Goal: Information Seeking & Learning: Learn about a topic

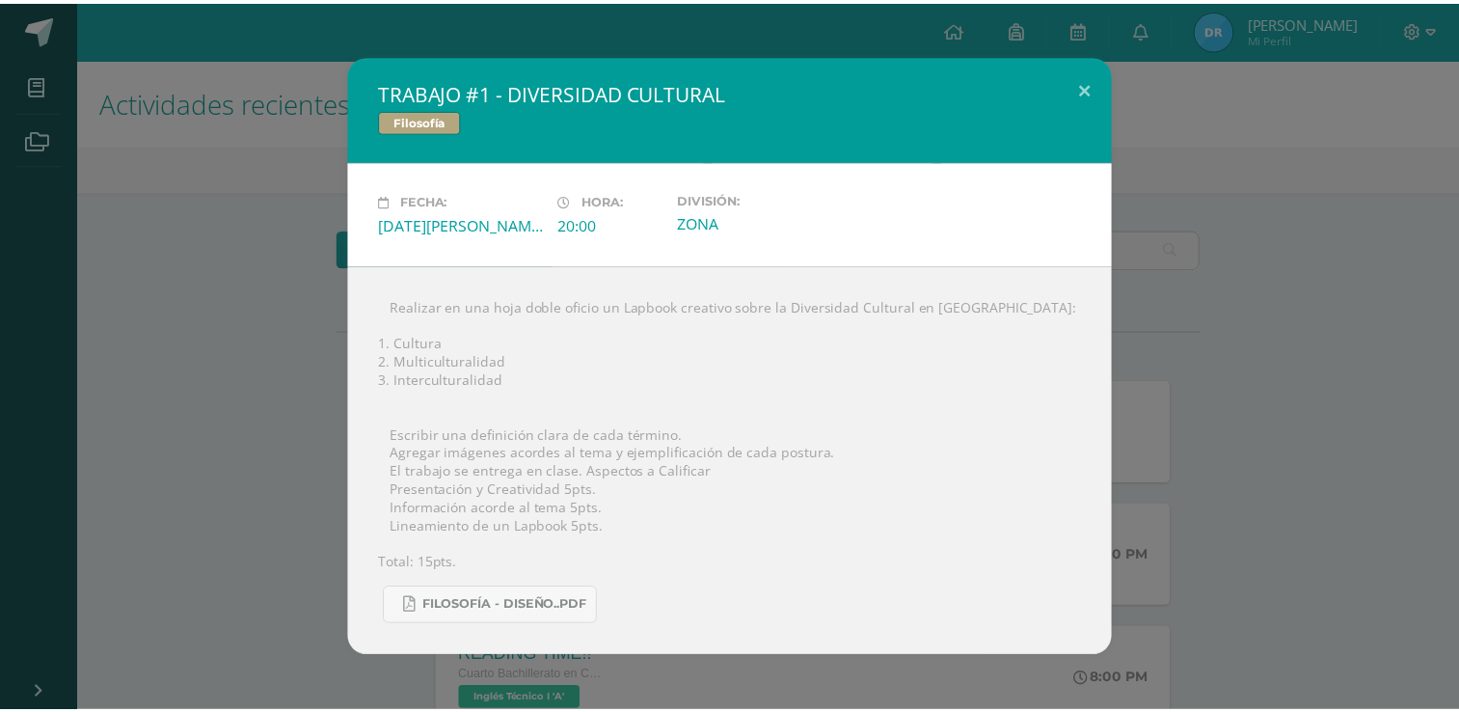
scroll to position [285, 0]
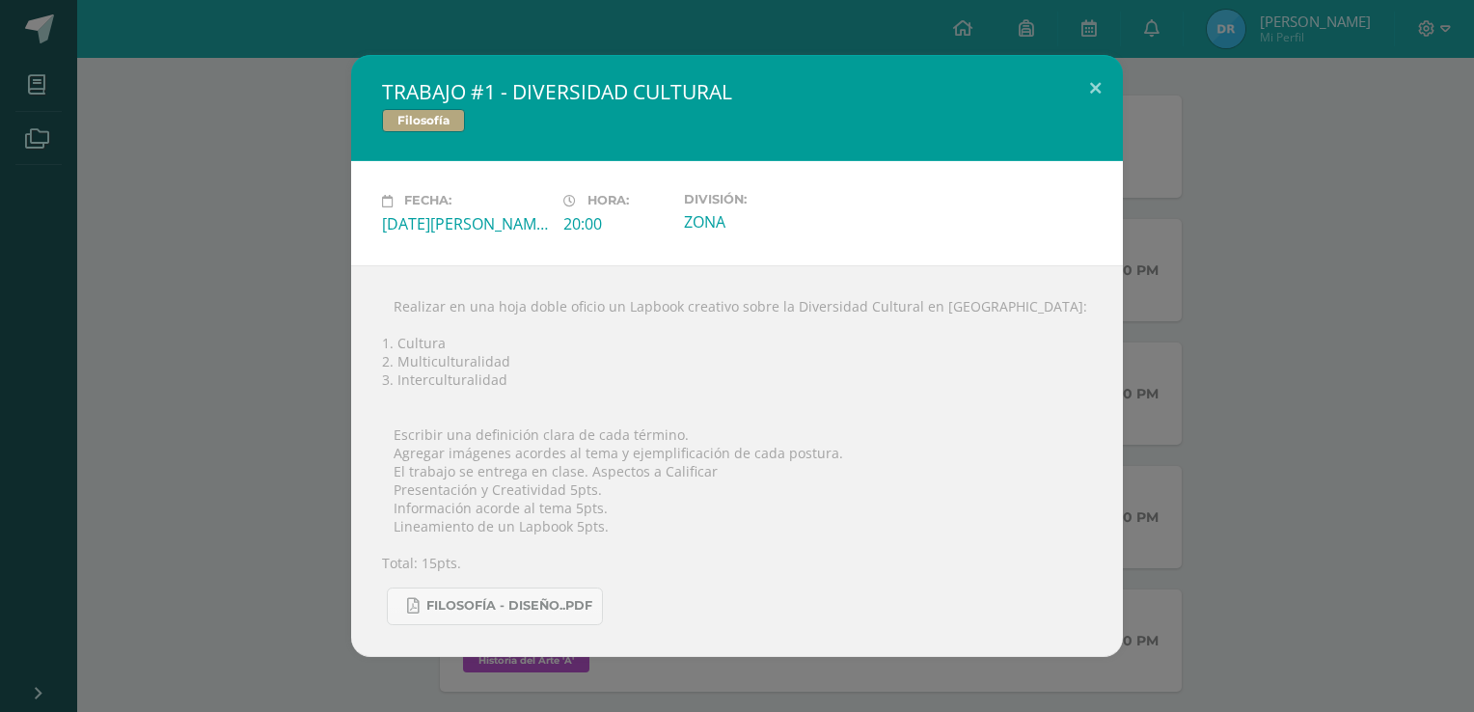
click at [286, 238] on div "TRABAJO #1 - DIVERSIDAD CULTURAL Filosofía Fecha: [DATE][PERSON_NAME] Hora: 20:…" at bounding box center [737, 355] width 1458 height 601
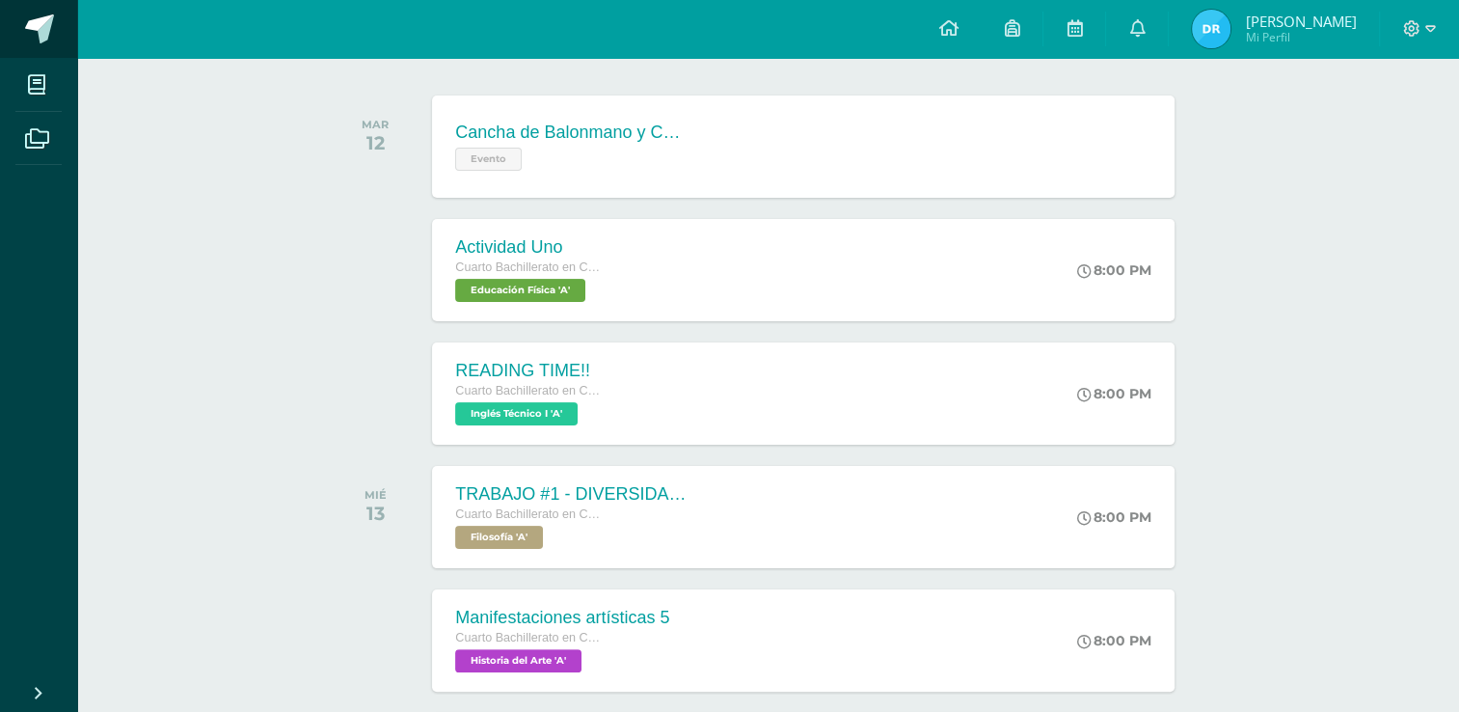
click at [55, 36] on link at bounding box center [38, 29] width 77 height 58
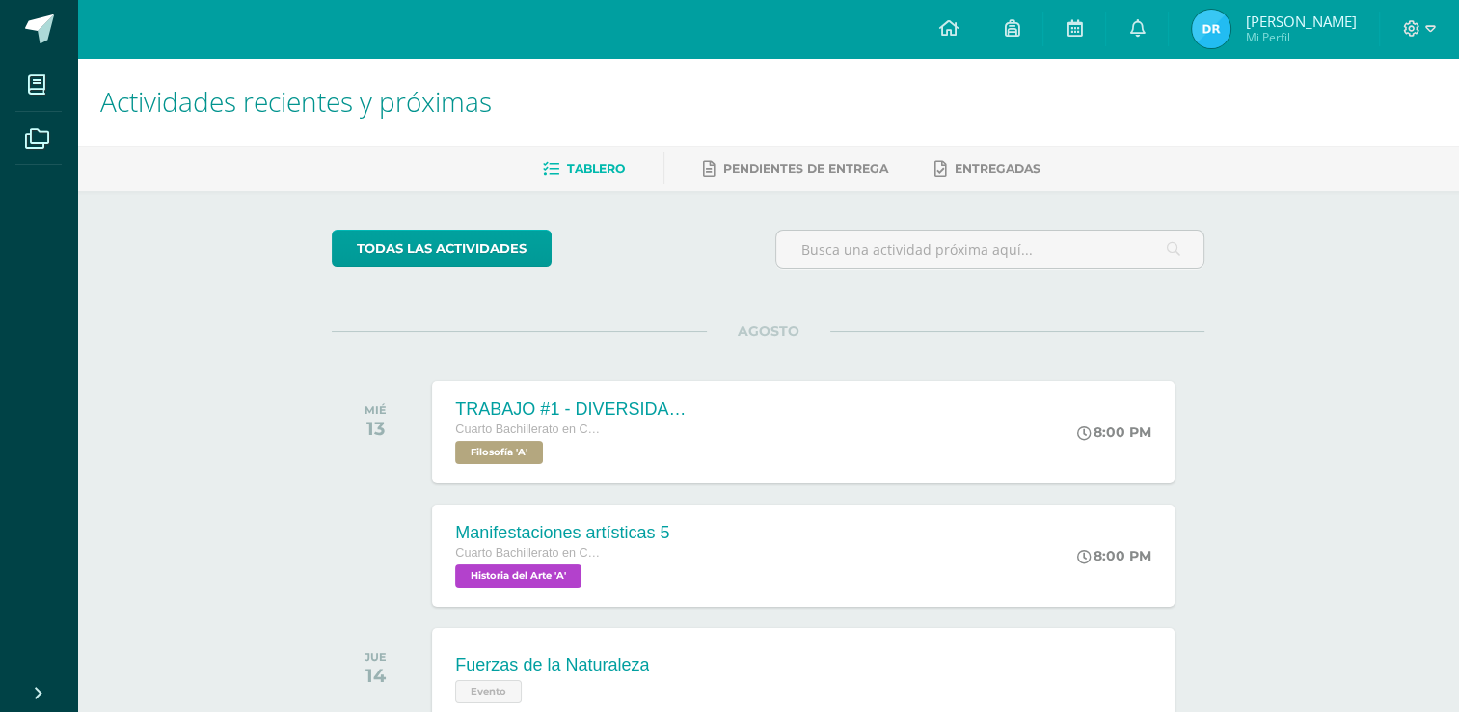
click at [671, 4] on div "Configuración Cerrar sesión [PERSON_NAME] Mi Perfil Avisos 64 avisos sin leer A…" at bounding box center [768, 29] width 1382 height 58
click at [843, 565] on div "Manifestaciones artísticas 5 Cuarto Bachillerato en CCLL con Orientación en Dis…" at bounding box center [803, 554] width 749 height 103
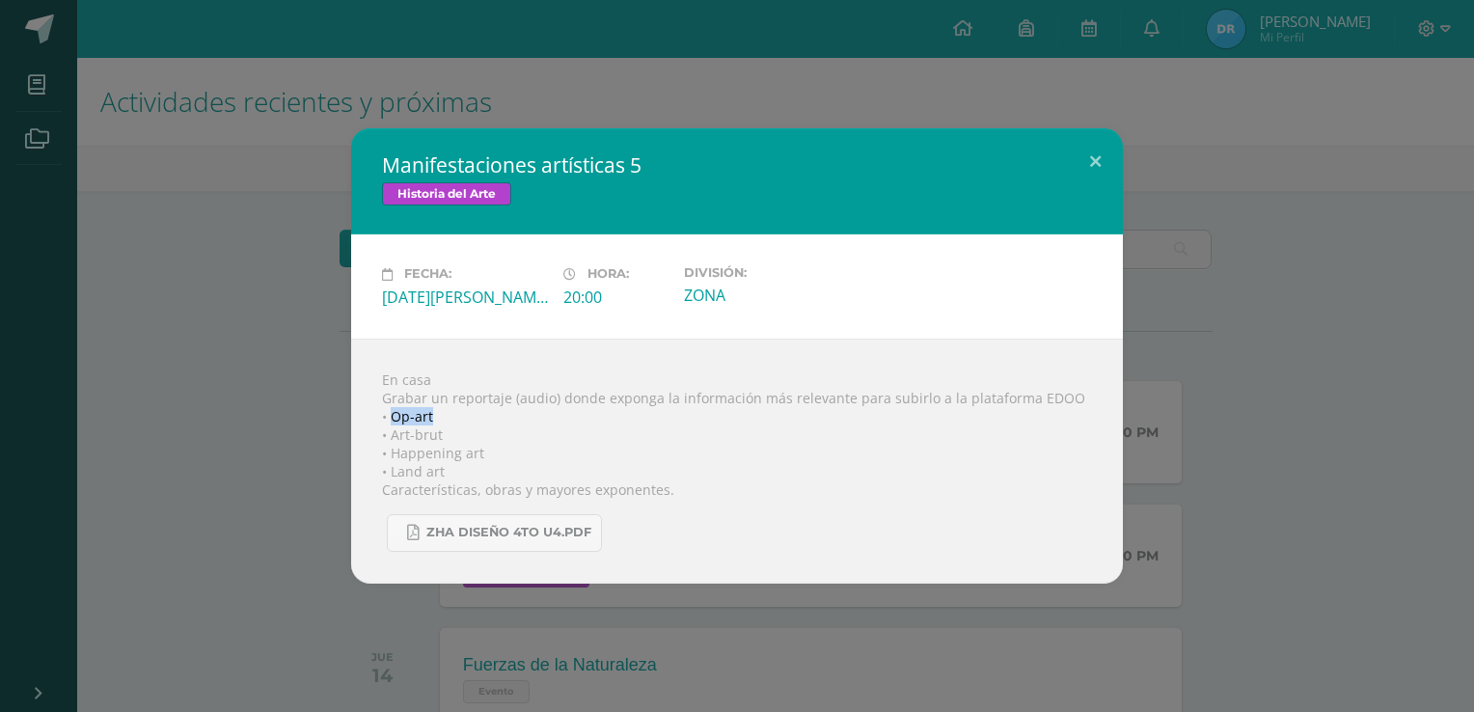
drag, startPoint x: 390, startPoint y: 419, endPoint x: 433, endPoint y: 421, distance: 43.4
click at [433, 421] on div "En casa Grabar un reportaje (audio) donde exponga la información más relevante …" at bounding box center [736, 460] width 771 height 245
copy div "Op-art"
drag, startPoint x: 382, startPoint y: 491, endPoint x: 690, endPoint y: 501, distance: 307.8
click at [690, 501] on div "En casa Grabar un reportaje (audio) donde exponga la información más relevante …" at bounding box center [736, 460] width 771 height 245
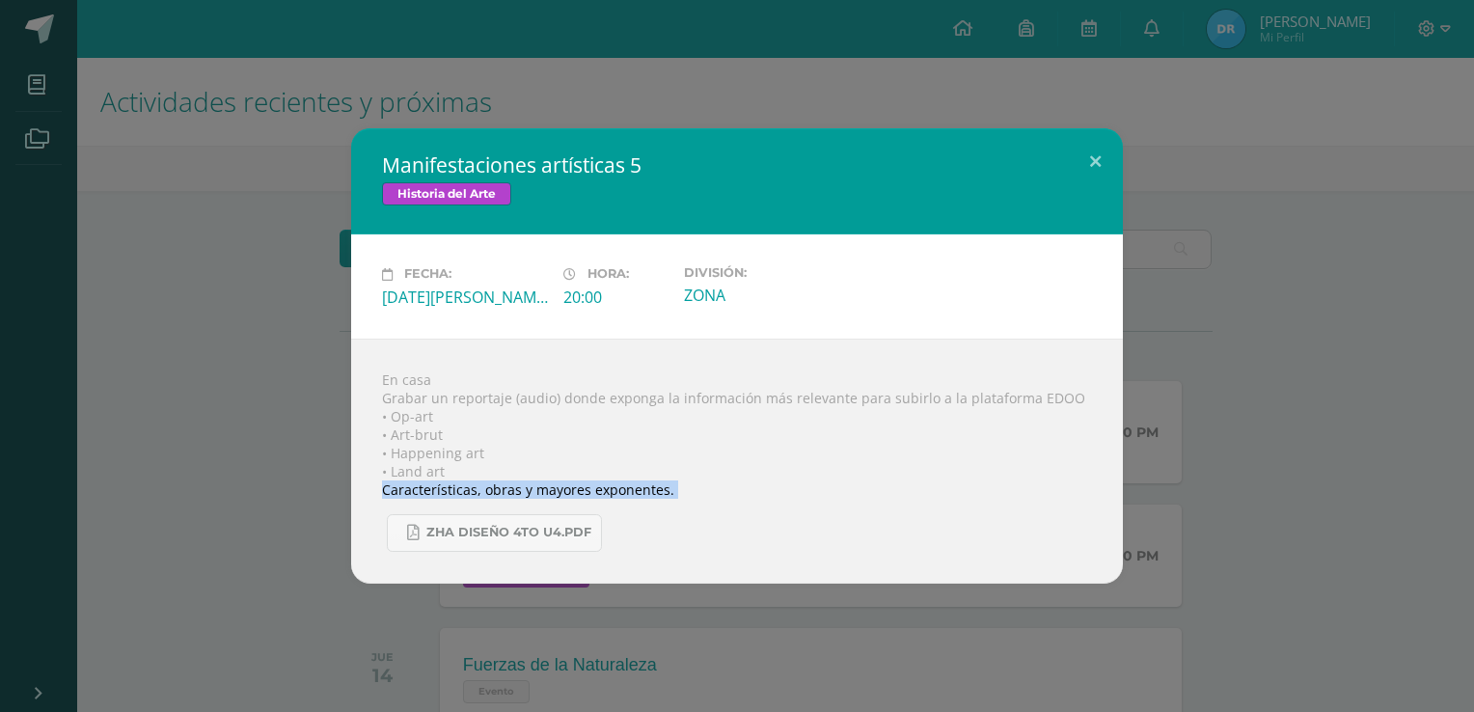
copy body "Características, obras y mayores exponentes. ZHA diseño 4to U4.pdf Loading..."
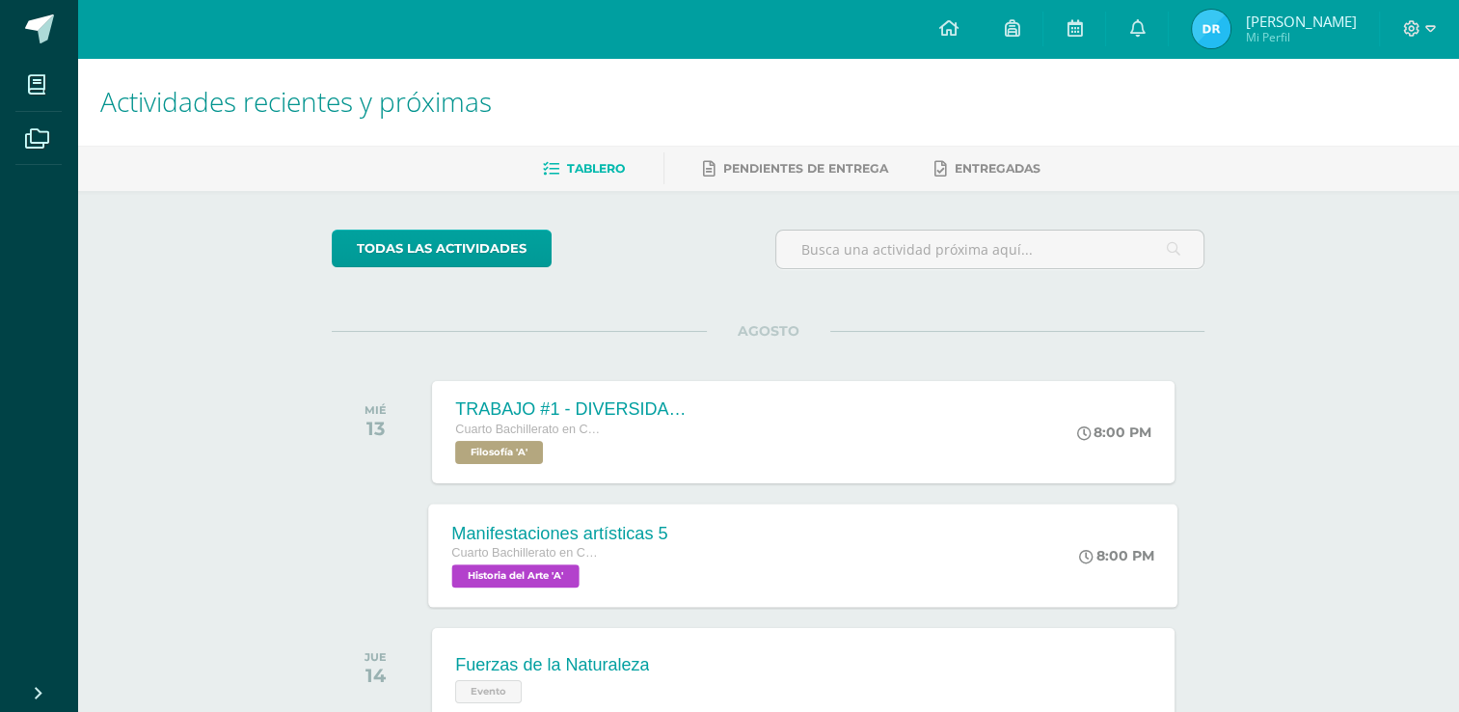
click at [645, 572] on div "Cuarto Bachillerato en CCLL con Orientación en Diseño Gráfico Historia del Arte…" at bounding box center [560, 565] width 216 height 44
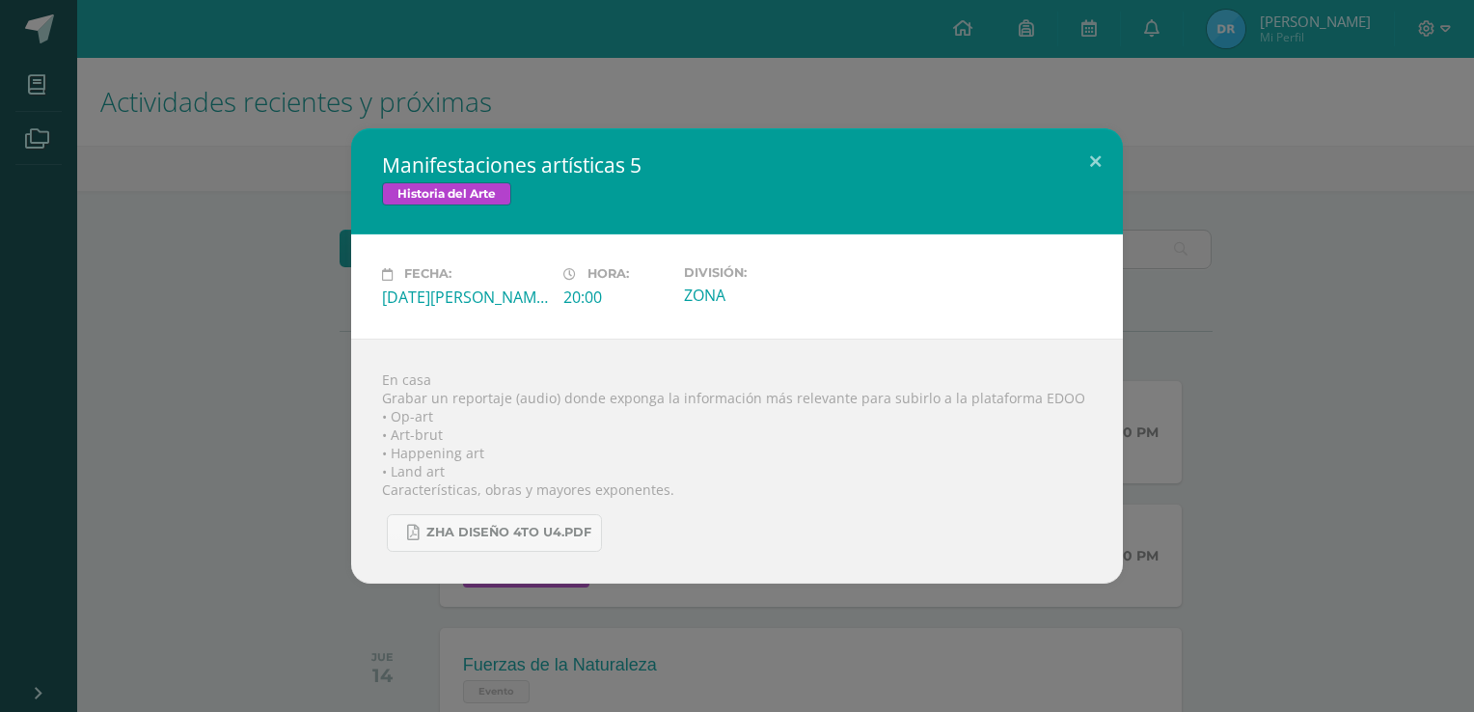
click at [390, 414] on div "En casa Grabar un reportaje (audio) donde exponga la información más relevante …" at bounding box center [736, 460] width 771 height 245
click at [391, 413] on div "En casa Grabar un reportaje (audio) donde exponga la información más relevante …" at bounding box center [736, 460] width 771 height 245
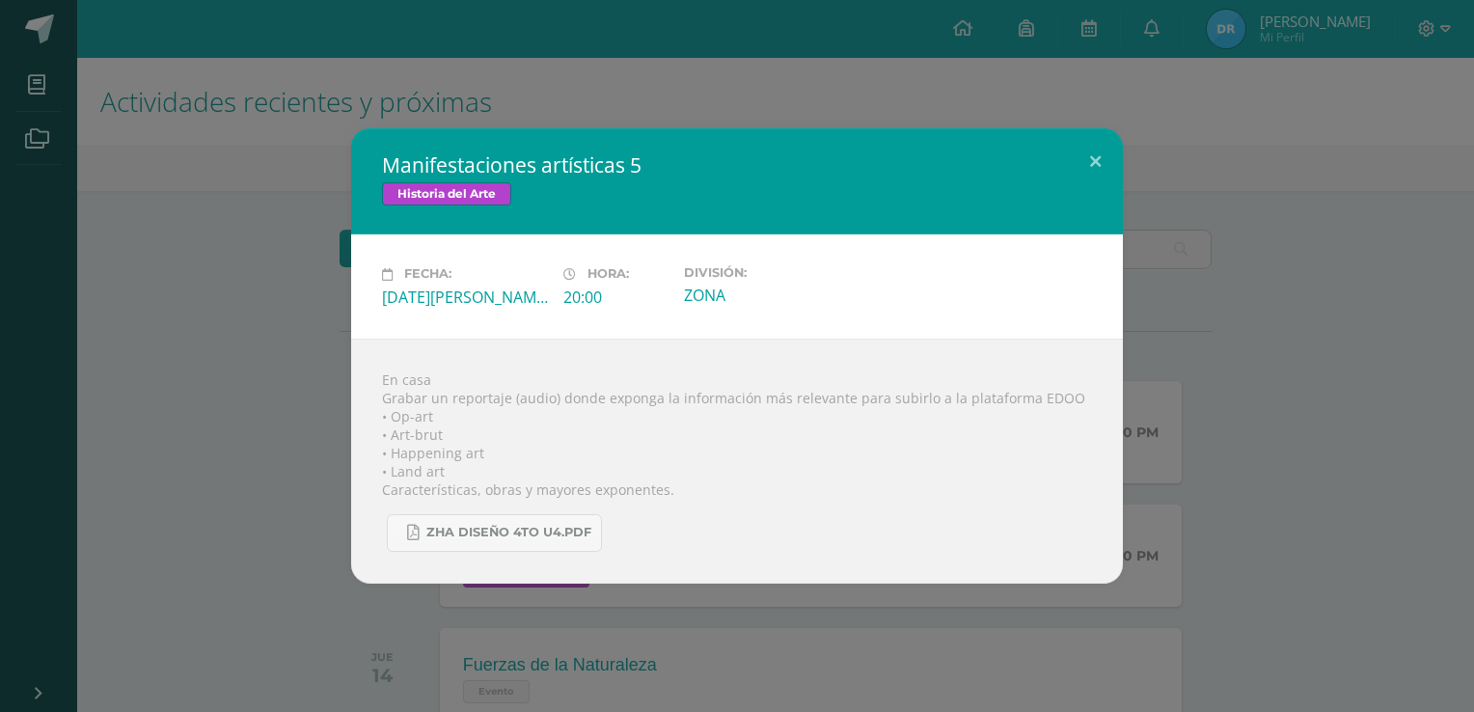
drag, startPoint x: 391, startPoint y: 413, endPoint x: 426, endPoint y: 414, distance: 35.7
click at [426, 414] on div "En casa Grabar un reportaje (audio) donde exponga la información más relevante …" at bounding box center [736, 460] width 771 height 245
drag, startPoint x: 392, startPoint y: 419, endPoint x: 470, endPoint y: 410, distance: 78.7
click at [470, 410] on div "En casa Grabar un reportaje (audio) donde exponga la información más relevante …" at bounding box center [736, 460] width 771 height 245
click at [417, 431] on div "En casa Grabar un reportaje (audio) donde exponga la información más relevante …" at bounding box center [736, 460] width 771 height 245
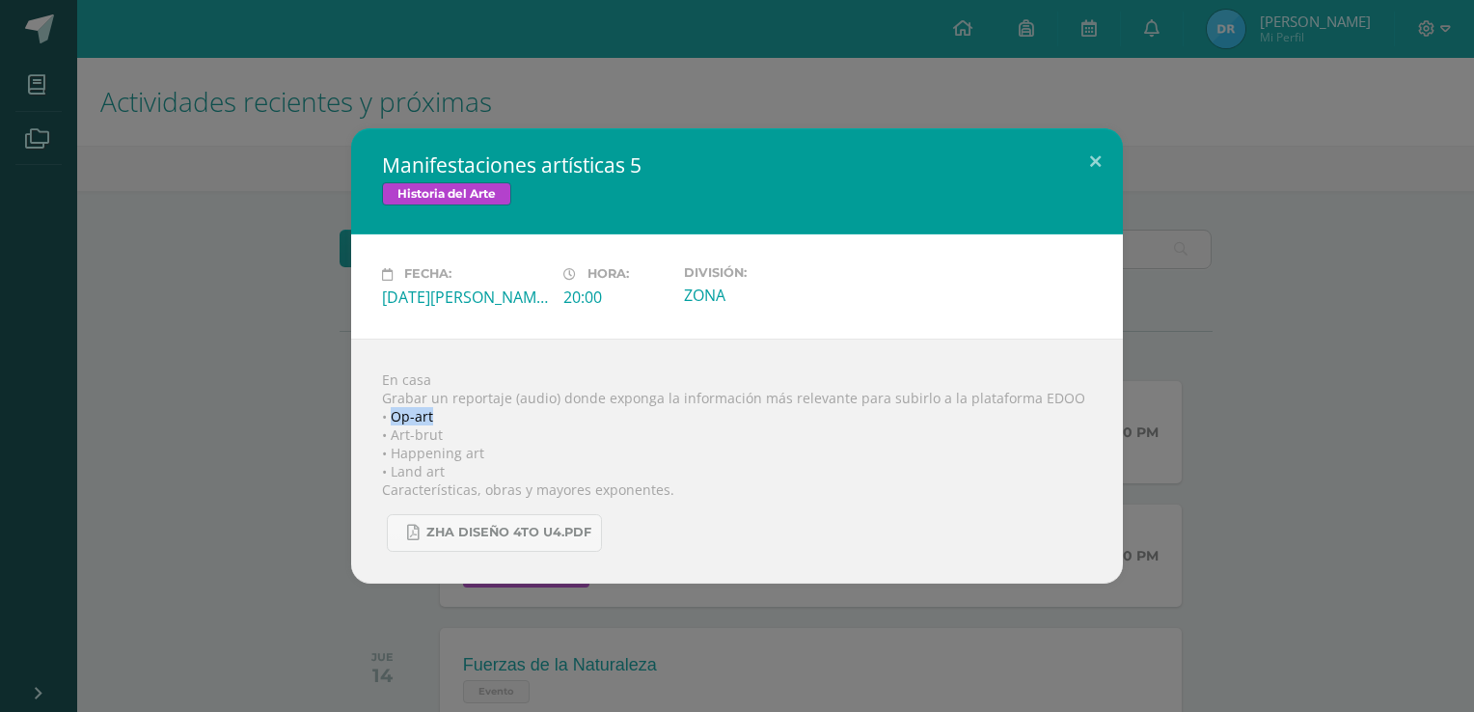
drag, startPoint x: 394, startPoint y: 420, endPoint x: 459, endPoint y: 416, distance: 64.8
click at [459, 416] on div "En casa Grabar un reportaje (audio) donde exponga la información más relevante …" at bounding box center [736, 460] width 771 height 245
drag, startPoint x: 459, startPoint y: 416, endPoint x: 401, endPoint y: 428, distance: 59.2
click at [401, 428] on div "En casa Grabar un reportaje (audio) donde exponga la información más relevante …" at bounding box center [736, 460] width 771 height 245
drag, startPoint x: 401, startPoint y: 428, endPoint x: 440, endPoint y: 413, distance: 41.5
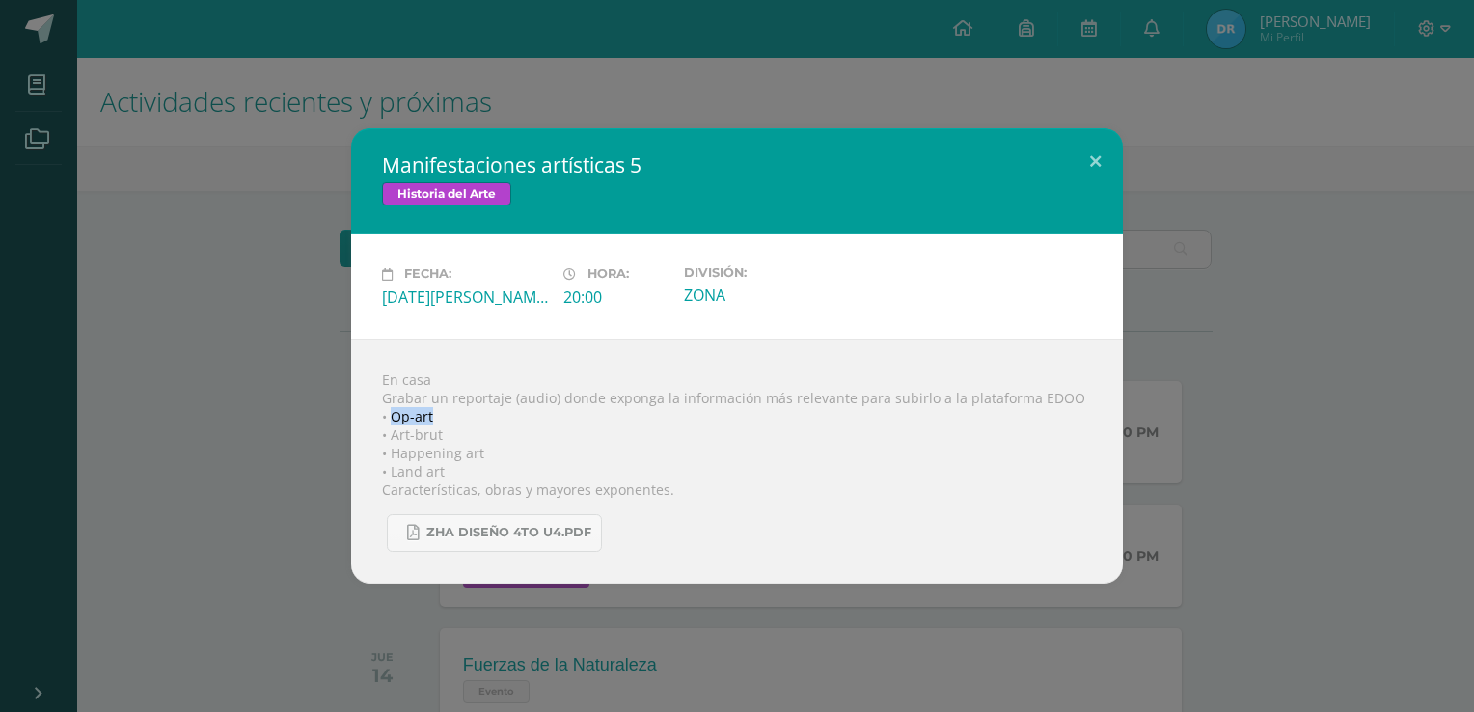
click at [440, 413] on div "En casa Grabar un reportaje (audio) donde exponga la información más relevante …" at bounding box center [736, 460] width 771 height 245
drag, startPoint x: 440, startPoint y: 413, endPoint x: 385, endPoint y: 434, distance: 58.9
click at [385, 434] on div "En casa Grabar un reportaje (audio) donde exponga la información más relevante …" at bounding box center [736, 460] width 771 height 245
drag, startPoint x: 385, startPoint y: 434, endPoint x: 451, endPoint y: 417, distance: 68.8
click at [451, 417] on div "En casa Grabar un reportaje (audio) donde exponga la información más relevante …" at bounding box center [736, 460] width 771 height 245
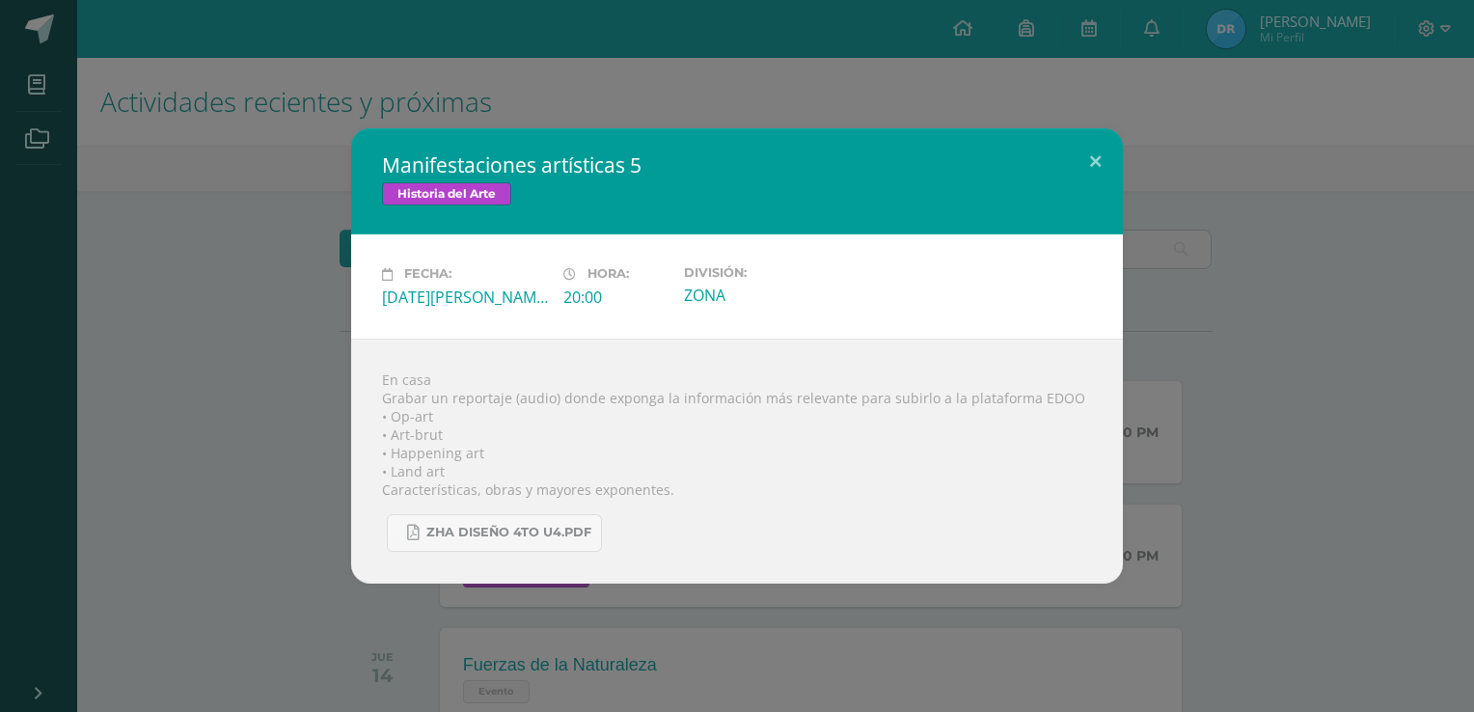
drag, startPoint x: 451, startPoint y: 417, endPoint x: 406, endPoint y: 446, distance: 53.8
click at [406, 446] on div "En casa Grabar un reportaje (audio) donde exponga la información más relevante …" at bounding box center [736, 460] width 771 height 245
drag, startPoint x: 395, startPoint y: 417, endPoint x: 485, endPoint y: 425, distance: 90.1
click at [485, 425] on div "En casa Grabar un reportaje (audio) donde exponga la información más relevante …" at bounding box center [736, 460] width 771 height 245
drag, startPoint x: 485, startPoint y: 425, endPoint x: 415, endPoint y: 440, distance: 71.9
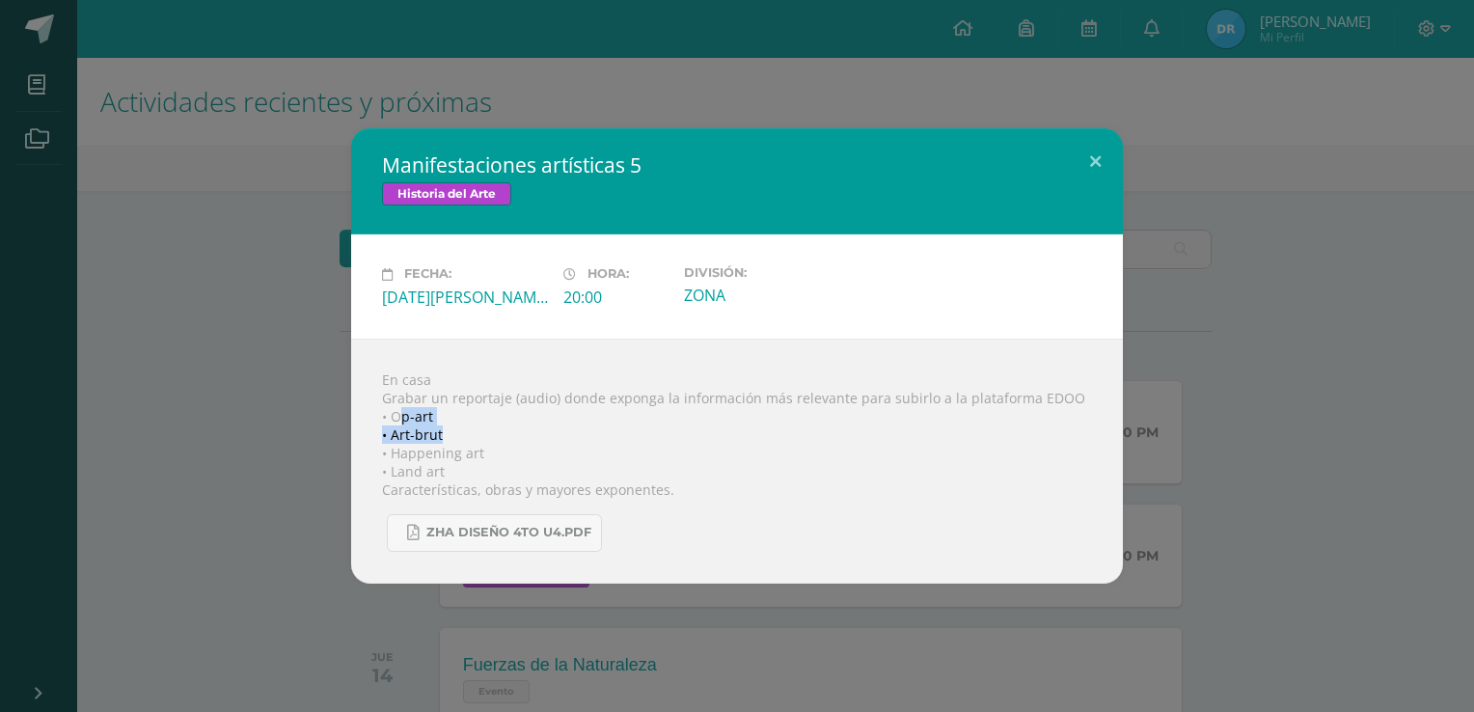
click at [415, 440] on div "En casa Grabar un reportaje (audio) donde exponga la información más relevante …" at bounding box center [736, 460] width 771 height 245
click at [376, 421] on div "En casa Grabar un reportaje (audio) donde exponga la información más relevante …" at bounding box center [736, 460] width 771 height 245
drag, startPoint x: 389, startPoint y: 415, endPoint x: 469, endPoint y: 413, distance: 80.1
click at [469, 413] on div "En casa Grabar un reportaje (audio) donde exponga la información más relevante …" at bounding box center [736, 460] width 771 height 245
copy div "Op-art"
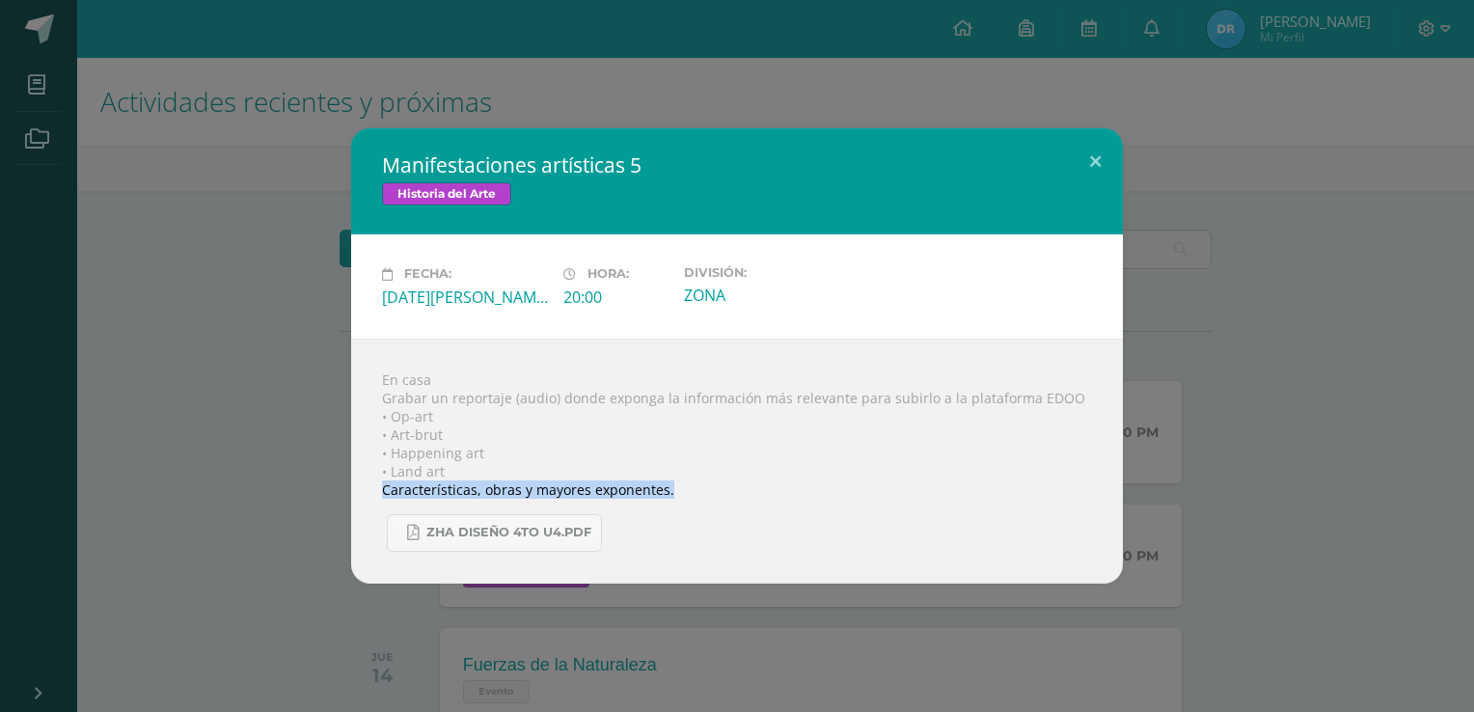
drag, startPoint x: 385, startPoint y: 492, endPoint x: 692, endPoint y: 497, distance: 307.7
click at [692, 497] on div "En casa Grabar un reportaje (audio) donde exponga la información más relevante …" at bounding box center [736, 460] width 771 height 245
copy div "Características, obras y mayores exponentes."
click at [471, 542] on link "ZHA diseño 4to U4.pdf" at bounding box center [494, 533] width 215 height 38
drag, startPoint x: 389, startPoint y: 435, endPoint x: 476, endPoint y: 433, distance: 87.8
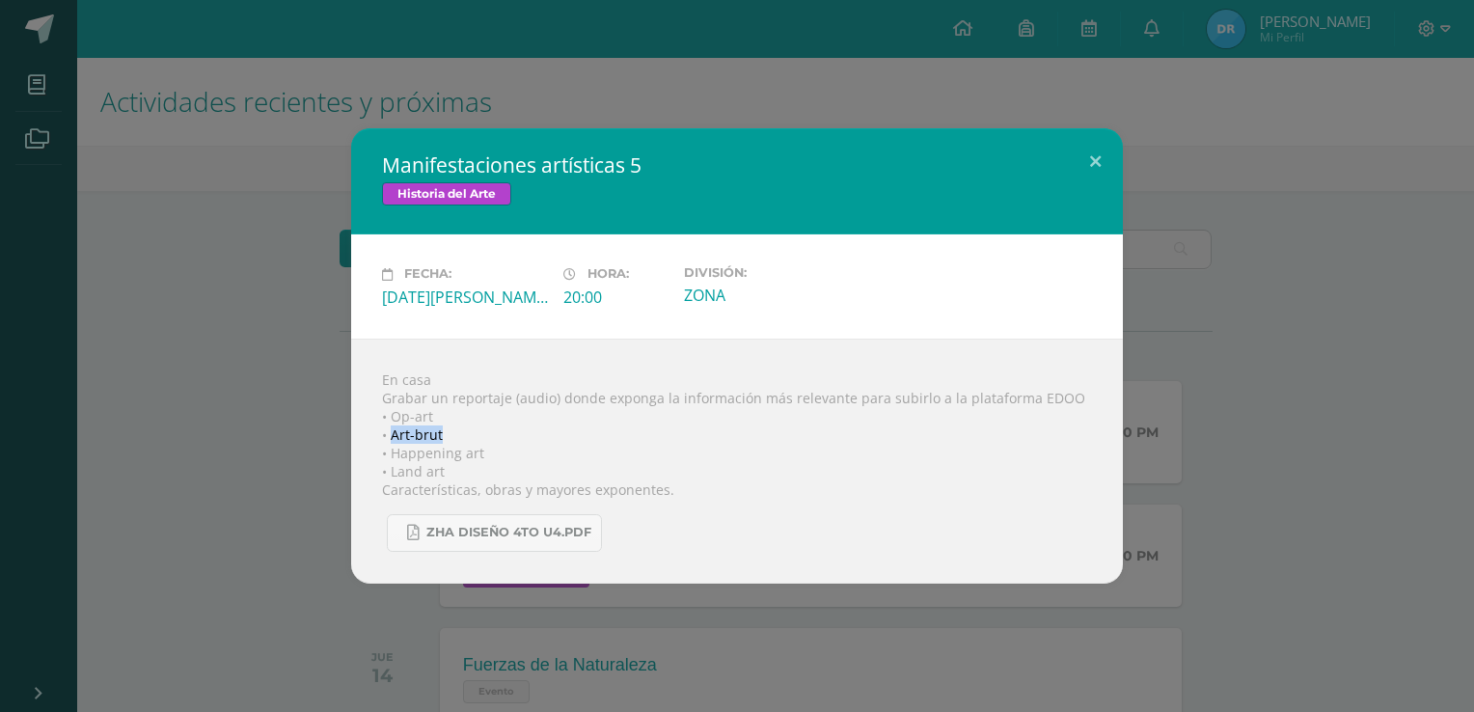
click at [476, 433] on div "En casa Grabar un reportaje (audio) donde exponga la información más relevante …" at bounding box center [736, 460] width 771 height 245
copy div "Art-brut"
drag, startPoint x: 188, startPoint y: 515, endPoint x: 366, endPoint y: 426, distance: 199.2
click at [189, 515] on div "Manifestaciones artísticas 5 Historia del Arte Fecha: [DATE][PERSON_NAME] Hora:…" at bounding box center [737, 355] width 1458 height 454
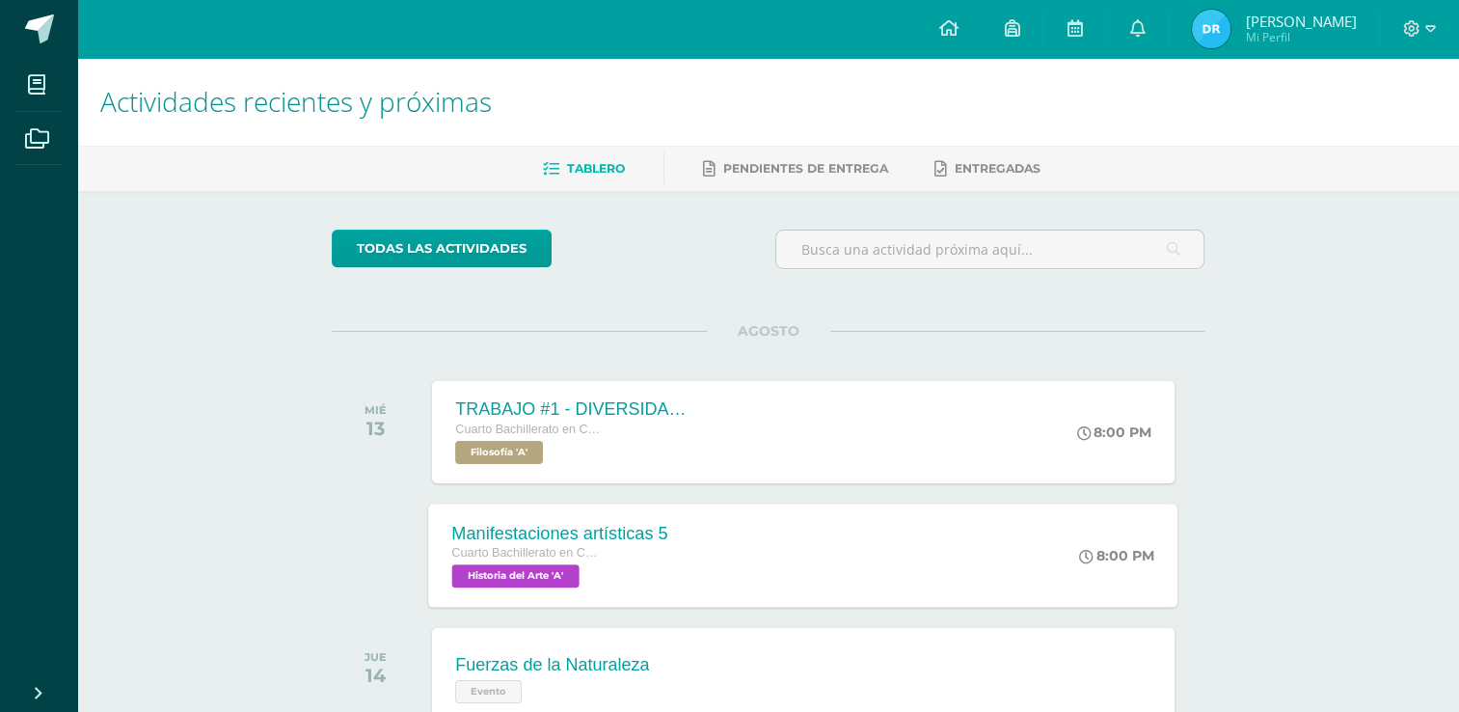
click at [574, 573] on span "Historia del Arte 'A'" at bounding box center [515, 575] width 127 height 23
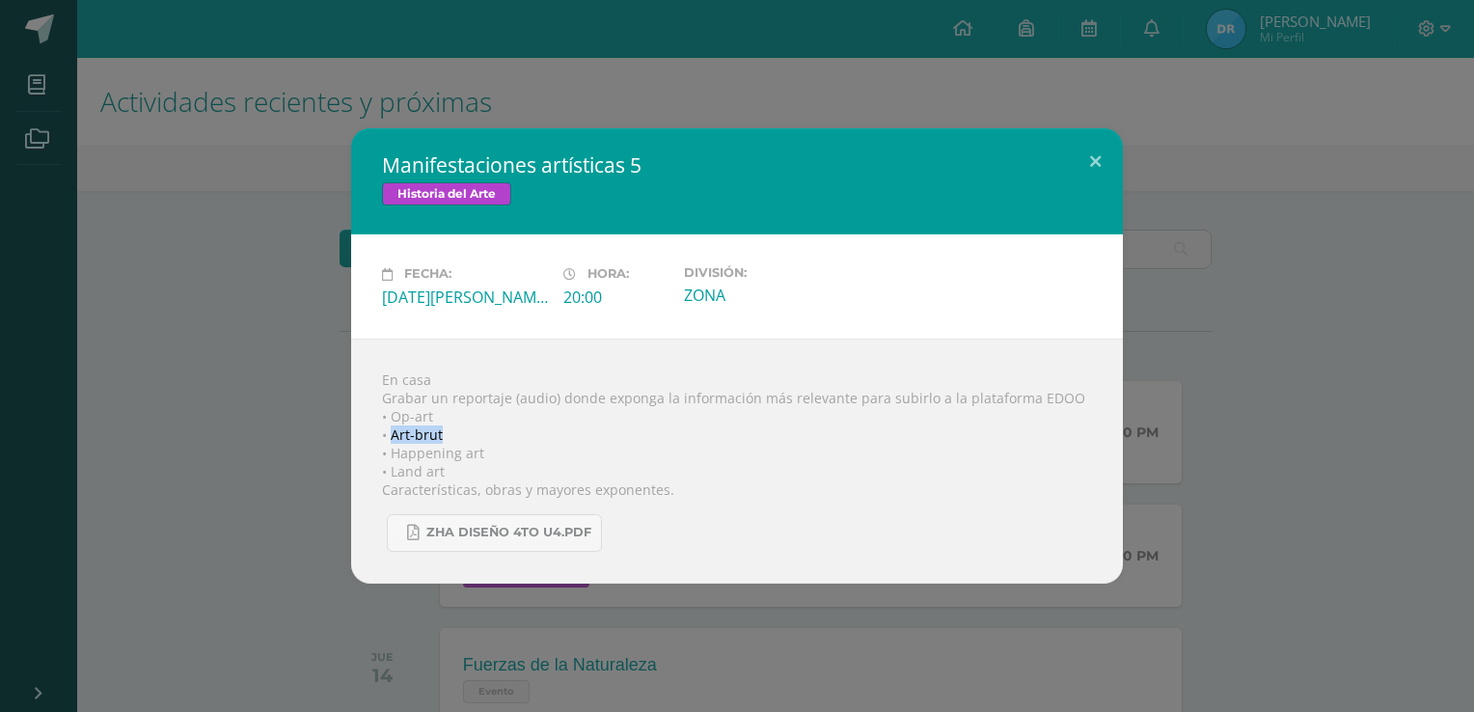
drag, startPoint x: 389, startPoint y: 437, endPoint x: 471, endPoint y: 436, distance: 82.0
click at [471, 436] on div "En casa Grabar un reportaje (audio) donde exponga la información más relevante …" at bounding box center [736, 460] width 771 height 245
click at [475, 436] on div "En casa Grabar un reportaje (audio) donde exponga la información más relevante …" at bounding box center [736, 460] width 771 height 245
click at [434, 437] on div "En casa Grabar un reportaje (audio) donde exponga la información más relevante …" at bounding box center [736, 460] width 771 height 245
click at [466, 430] on div "En casa Grabar un reportaje (audio) donde exponga la información más relevante …" at bounding box center [736, 460] width 771 height 245
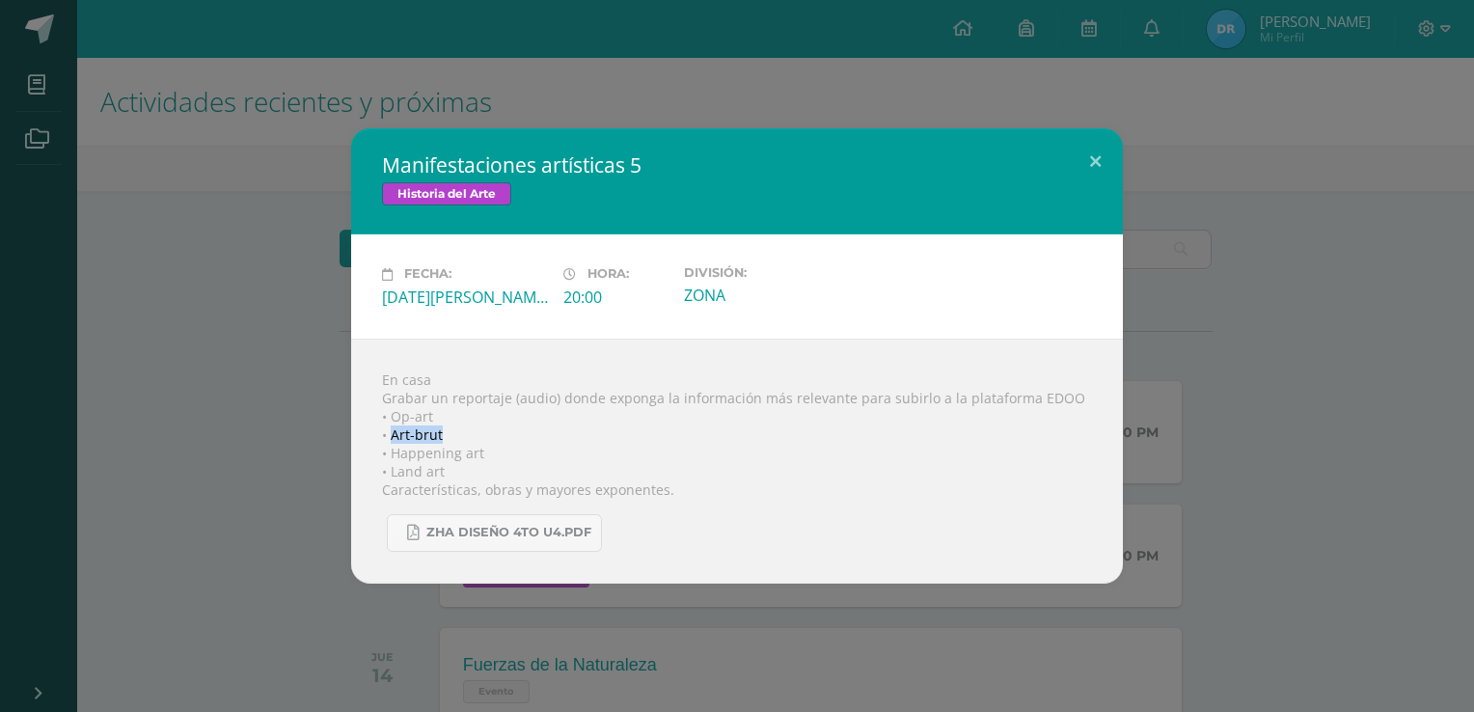
drag, startPoint x: 390, startPoint y: 434, endPoint x: 470, endPoint y: 438, distance: 80.1
click at [470, 438] on div "En casa Grabar un reportaje (audio) donde exponga la información más relevante …" at bounding box center [736, 460] width 771 height 245
drag, startPoint x: 470, startPoint y: 438, endPoint x: 496, endPoint y: 437, distance: 26.1
click at [496, 437] on div "En casa Grabar un reportaje (audio) donde exponga la información más relevante …" at bounding box center [736, 460] width 771 height 245
click at [493, 437] on div "En casa Grabar un reportaje (audio) donde exponga la información más relevante …" at bounding box center [736, 460] width 771 height 245
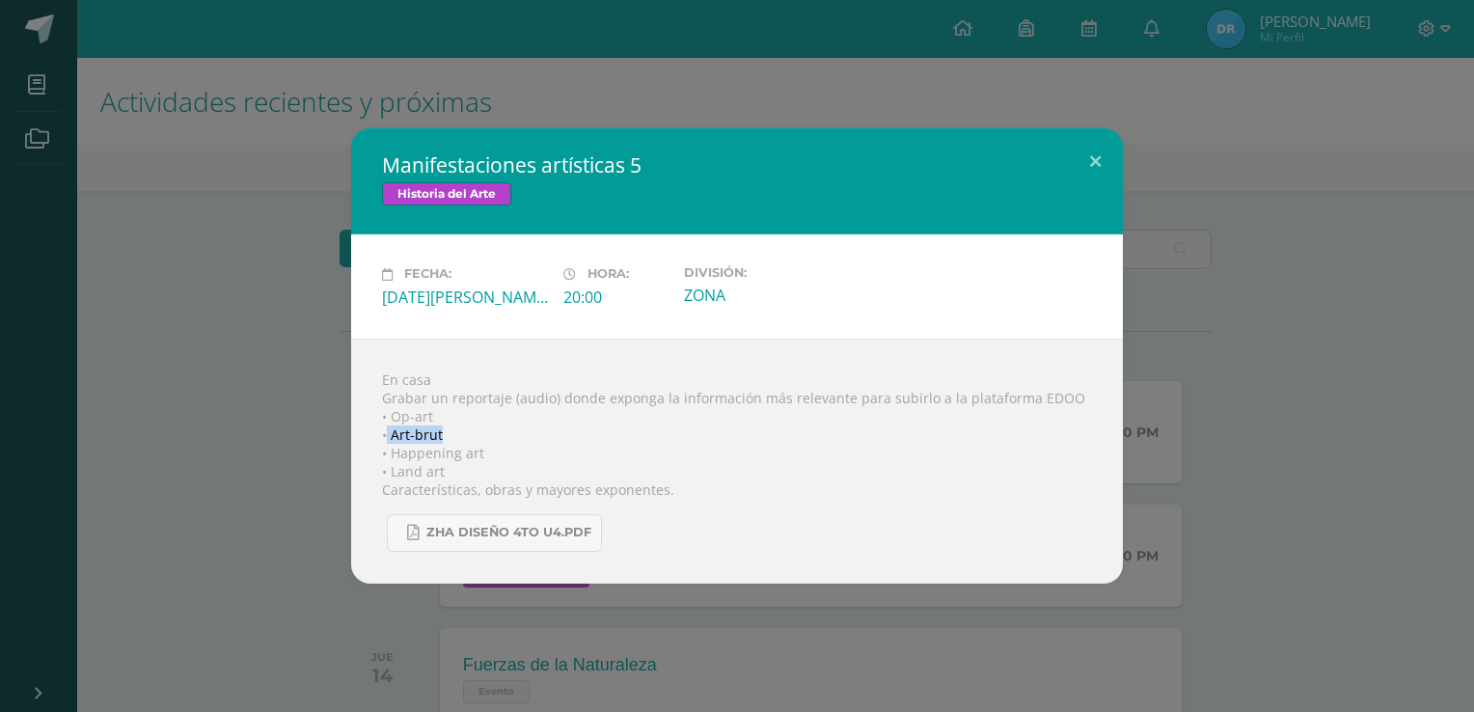
drag, startPoint x: 388, startPoint y: 436, endPoint x: 465, endPoint y: 429, distance: 77.4
click at [465, 429] on div "En casa Grabar un reportaje (audio) donde exponga la información más relevante …" at bounding box center [736, 460] width 771 height 245
click at [503, 429] on div "En casa Grabar un reportaje (audio) donde exponga la información más relevante …" at bounding box center [736, 460] width 771 height 245
click at [392, 430] on div "En casa Grabar un reportaje (audio) donde exponga la información más relevante …" at bounding box center [736, 460] width 771 height 245
drag, startPoint x: 392, startPoint y: 430, endPoint x: 467, endPoint y: 436, distance: 74.5
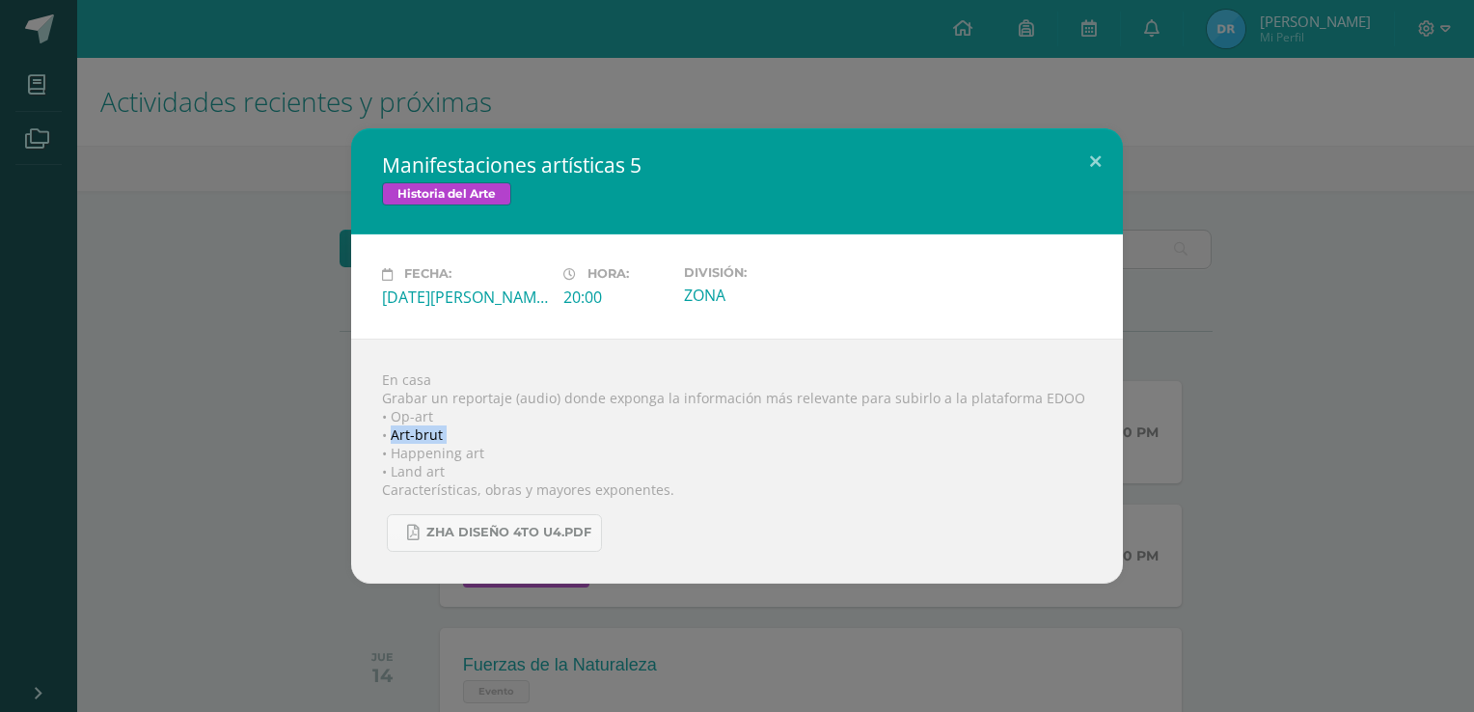
click at [467, 436] on div "En casa Grabar un reportaje (audio) donde exponga la información más relevante …" at bounding box center [736, 460] width 771 height 245
drag, startPoint x: 467, startPoint y: 436, endPoint x: 485, endPoint y: 436, distance: 18.3
click at [485, 436] on div "En casa Grabar un reportaje (audio) donde exponga la información más relevante …" at bounding box center [736, 460] width 771 height 245
click at [484, 436] on div "En casa Grabar un reportaje (audio) donde exponga la información más relevante …" at bounding box center [736, 460] width 771 height 245
drag, startPoint x: 390, startPoint y: 436, endPoint x: 483, endPoint y: 436, distance: 93.5
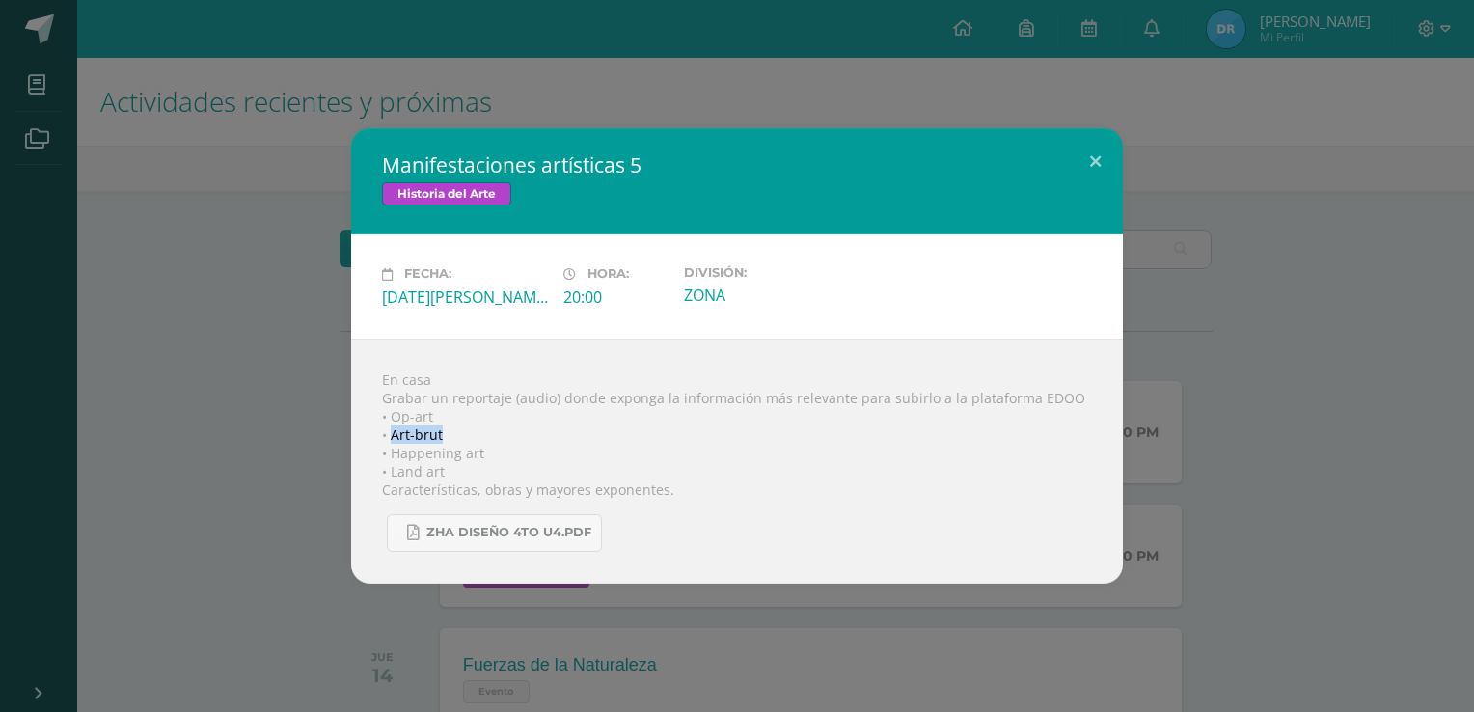
click at [483, 436] on div "En casa Grabar un reportaje (audio) donde exponga la información más relevante …" at bounding box center [736, 460] width 771 height 245
copy div "Art-brut"
click at [394, 453] on div "En casa Grabar un reportaje (audio) donde exponga la información más relevante …" at bounding box center [736, 460] width 771 height 245
drag, startPoint x: 392, startPoint y: 451, endPoint x: 502, endPoint y: 446, distance: 111.1
click at [502, 446] on div "En casa Grabar un reportaje (audio) donde exponga la información más relevante …" at bounding box center [736, 460] width 771 height 245
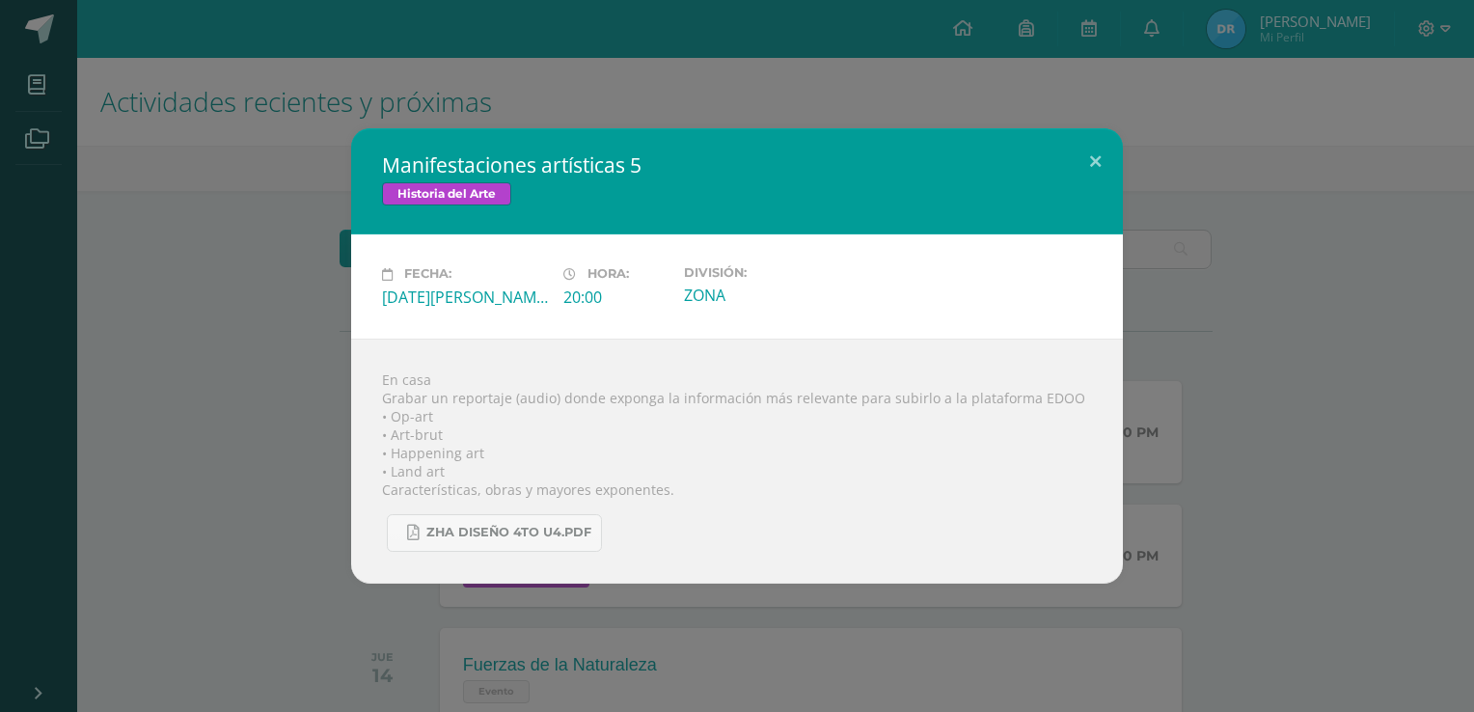
drag, startPoint x: 502, startPoint y: 446, endPoint x: 459, endPoint y: 470, distance: 49.6
click at [459, 470] on div "En casa Grabar un reportaje (audio) donde exponga la información más relevante …" at bounding box center [736, 460] width 771 height 245
drag, startPoint x: 392, startPoint y: 454, endPoint x: 501, endPoint y: 446, distance: 110.3
click at [501, 446] on div "En casa Grabar un reportaje (audio) donde exponga la información más relevante …" at bounding box center [736, 460] width 771 height 245
drag, startPoint x: 501, startPoint y: 446, endPoint x: 472, endPoint y: 464, distance: 35.1
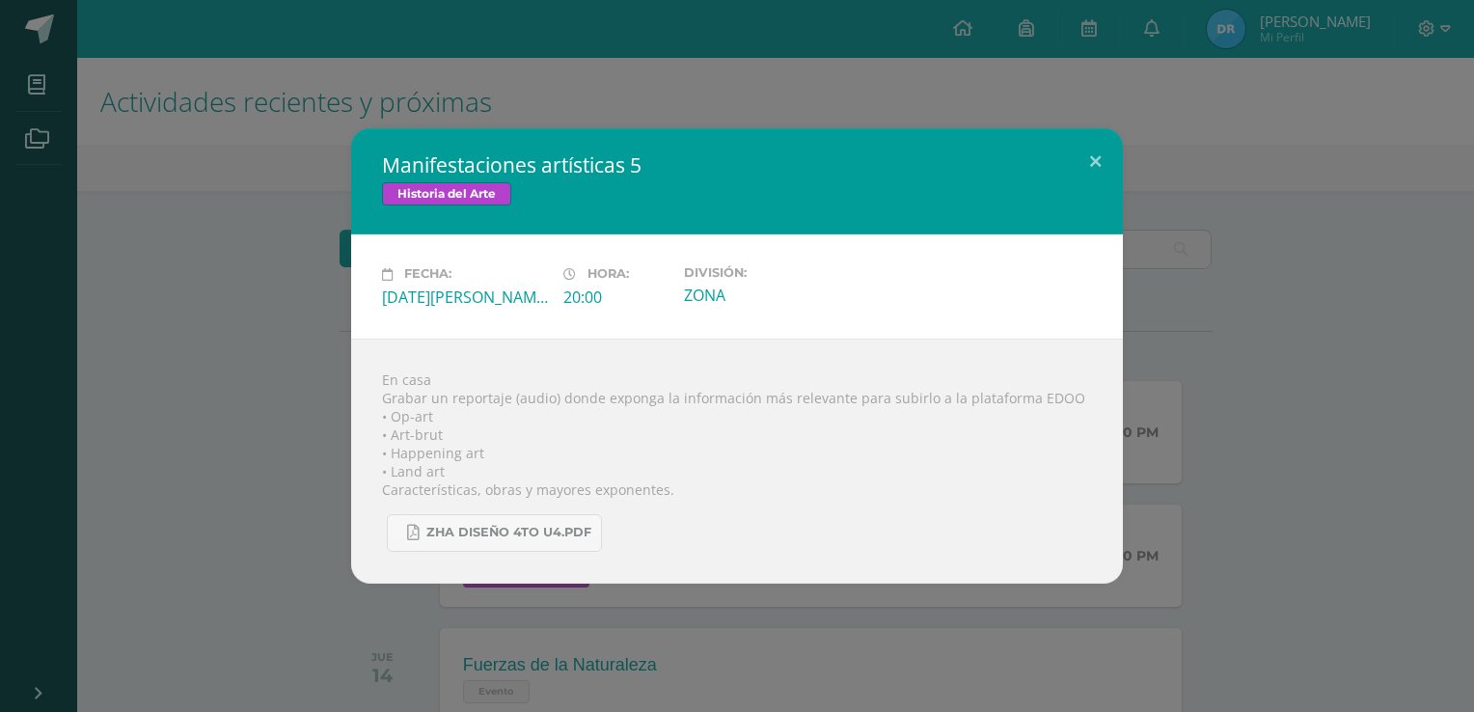
click at [472, 464] on div "En casa Grabar un reportaje (audio) donde exponga la información más relevante …" at bounding box center [736, 460] width 771 height 245
drag, startPoint x: 392, startPoint y: 454, endPoint x: 501, endPoint y: 450, distance: 109.0
click at [501, 450] on div "En casa Grabar un reportaje (audio) donde exponga la información más relevante …" at bounding box center [736, 460] width 771 height 245
drag, startPoint x: 501, startPoint y: 450, endPoint x: 459, endPoint y: 475, distance: 48.5
click at [460, 475] on div "En casa Grabar un reportaje (audio) donde exponga la información más relevante …" at bounding box center [736, 460] width 771 height 245
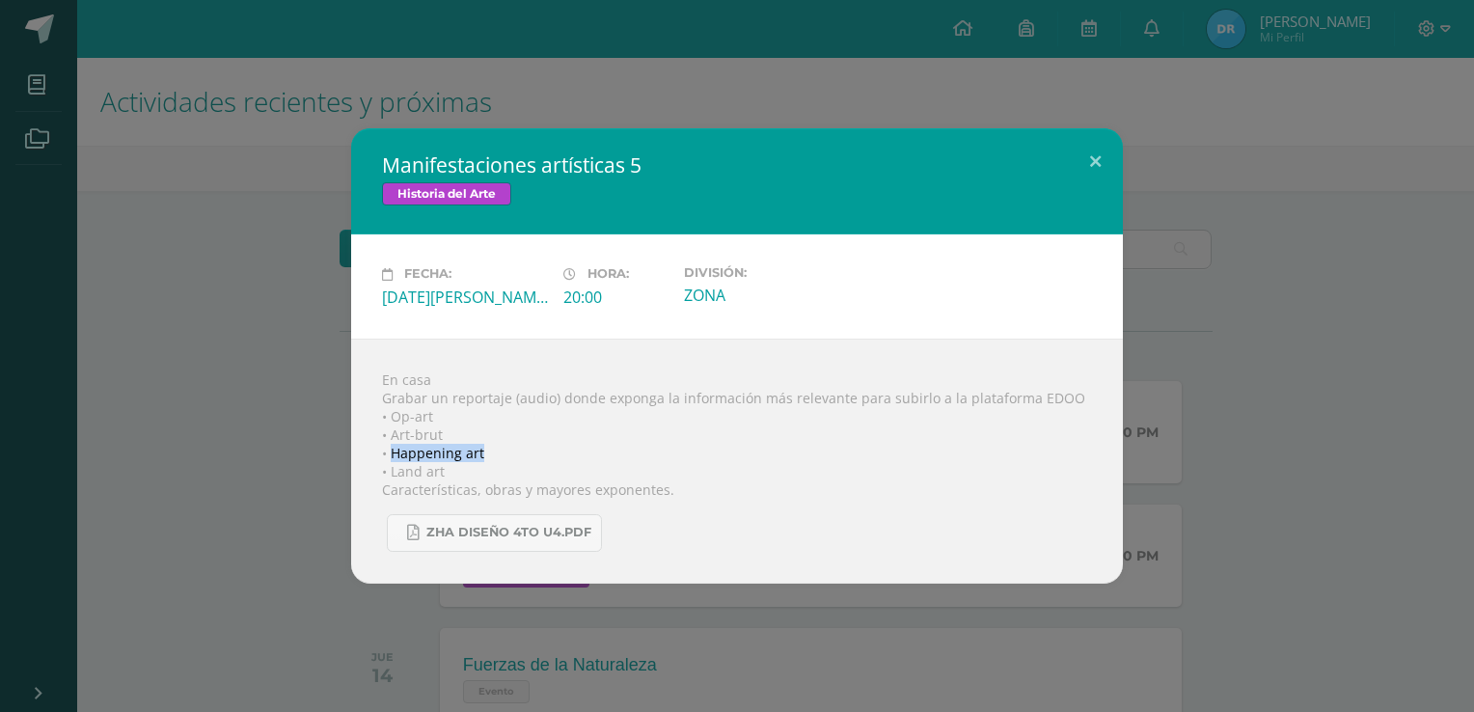
drag, startPoint x: 392, startPoint y: 456, endPoint x: 489, endPoint y: 456, distance: 97.4
click at [489, 456] on div "En casa Grabar un reportaje (audio) donde exponga la información más relevante …" at bounding box center [736, 460] width 771 height 245
drag, startPoint x: 489, startPoint y: 456, endPoint x: 464, endPoint y: 466, distance: 26.9
click at [466, 465] on div "En casa Grabar un reportaje (audio) donde exponga la información más relevante …" at bounding box center [736, 460] width 771 height 245
drag, startPoint x: 390, startPoint y: 453, endPoint x: 521, endPoint y: 448, distance: 131.2
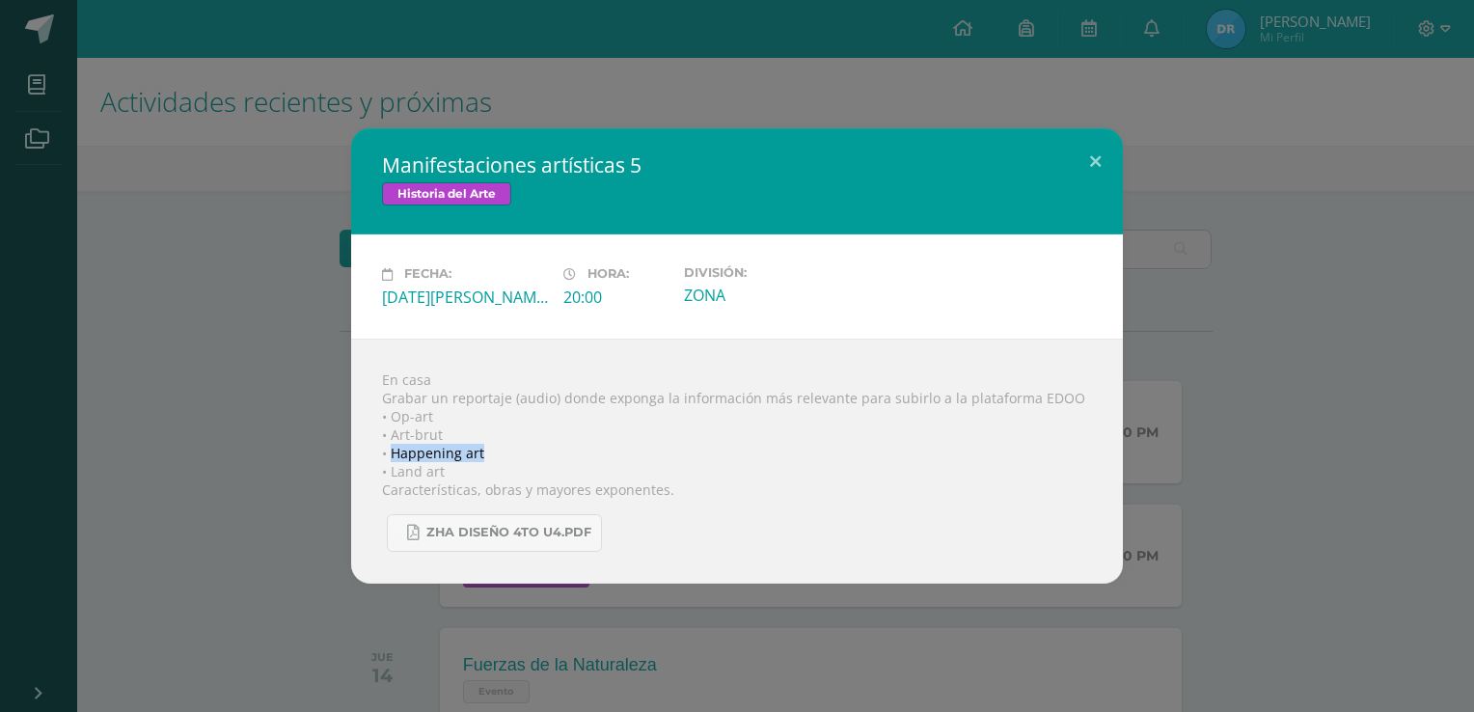
click at [521, 448] on div "En casa Grabar un reportaje (audio) donde exponga la información más relevante …" at bounding box center [736, 460] width 771 height 245
copy div "Happening art"
click at [390, 474] on div "En casa Grabar un reportaje (audio) donde exponga la información más relevante …" at bounding box center [736, 460] width 771 height 245
drag, startPoint x: 391, startPoint y: 469, endPoint x: 469, endPoint y: 472, distance: 78.2
click at [469, 472] on div "En casa Grabar un reportaje (audio) donde exponga la información más relevante …" at bounding box center [736, 460] width 771 height 245
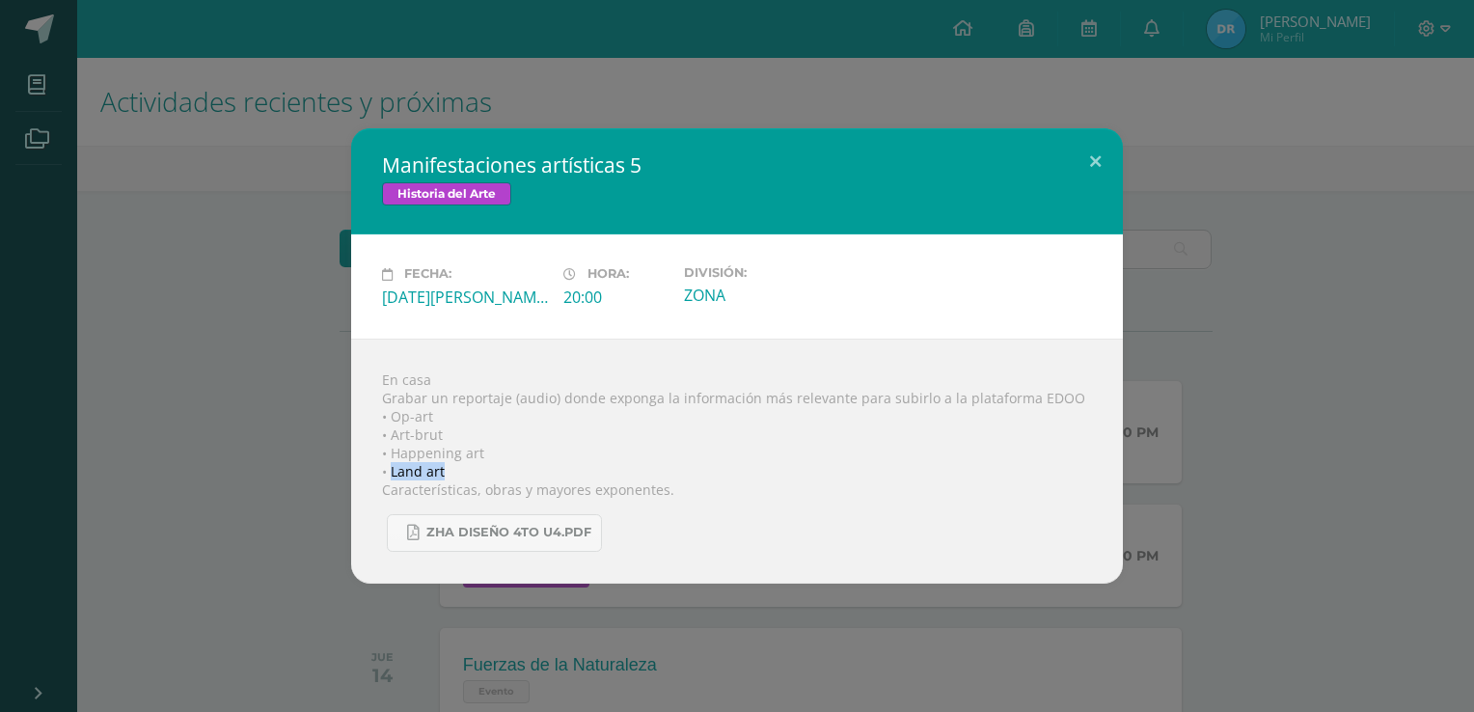
click at [417, 476] on div "En casa Grabar un reportaje (audio) donde exponga la información más relevante …" at bounding box center [736, 460] width 771 height 245
drag, startPoint x: 392, startPoint y: 472, endPoint x: 452, endPoint y: 472, distance: 60.8
click at [452, 472] on div "En casa Grabar un reportaje (audio) donde exponga la información más relevante …" at bounding box center [736, 460] width 771 height 245
drag, startPoint x: 452, startPoint y: 472, endPoint x: 376, endPoint y: 474, distance: 76.2
click at [376, 474] on div "En casa Grabar un reportaje (audio) donde exponga la información más relevante …" at bounding box center [736, 460] width 771 height 245
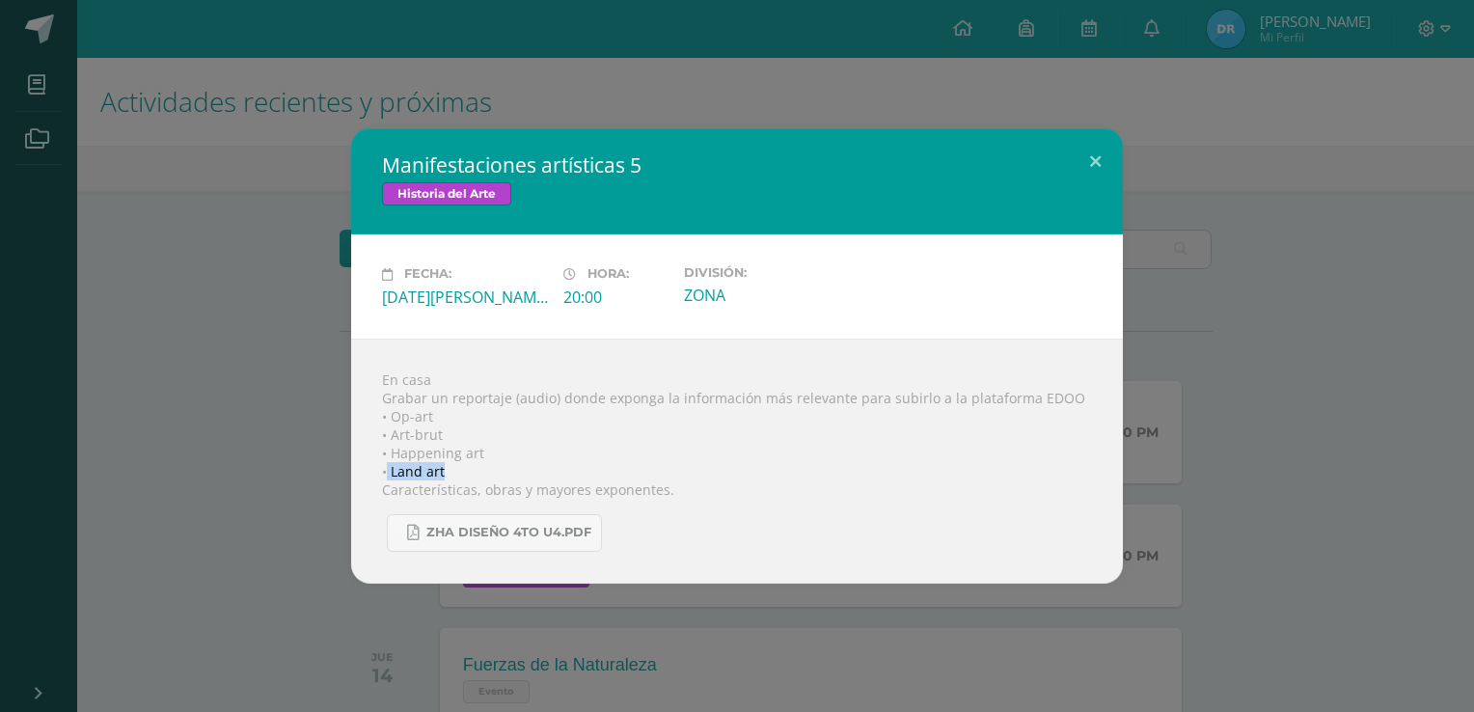
drag, startPoint x: 388, startPoint y: 471, endPoint x: 482, endPoint y: 471, distance: 94.5
click at [482, 471] on div "En casa Grabar un reportaje (audio) donde exponga la información más relevante …" at bounding box center [736, 460] width 771 height 245
drag, startPoint x: 482, startPoint y: 471, endPoint x: 395, endPoint y: 470, distance: 86.8
click at [395, 470] on div "En casa Grabar un reportaje (audio) donde exponga la información más relevante …" at bounding box center [736, 460] width 771 height 245
click at [377, 474] on div "En casa Grabar un reportaje (audio) donde exponga la información más relevante …" at bounding box center [736, 460] width 771 height 245
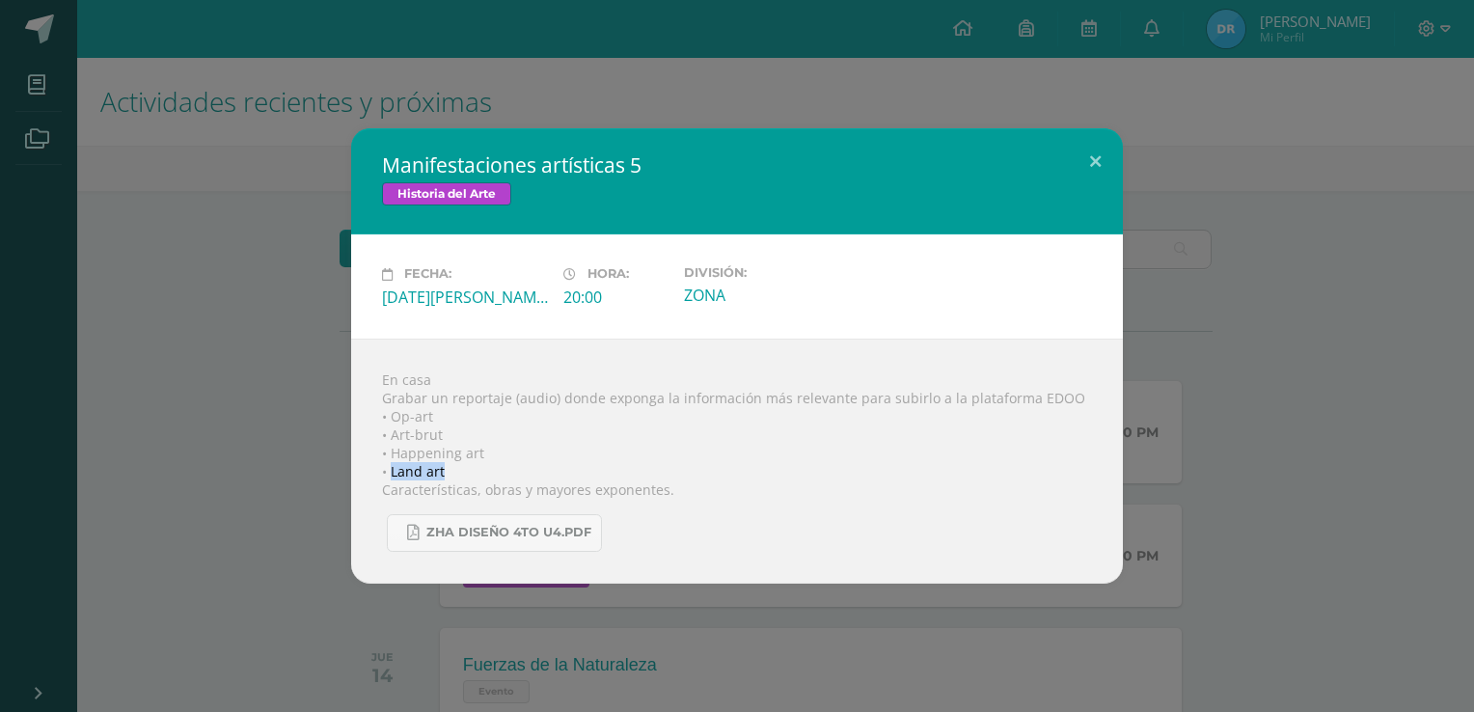
drag, startPoint x: 393, startPoint y: 468, endPoint x: 474, endPoint y: 469, distance: 81.0
click at [474, 469] on div "En casa Grabar un reportaje (audio) donde exponga la información más relevante …" at bounding box center [736, 460] width 771 height 245
drag, startPoint x: 474, startPoint y: 469, endPoint x: 362, endPoint y: 484, distance: 113.9
click at [357, 484] on div "En casa Grabar un reportaje (audio) donde exponga la información más relevante …" at bounding box center [736, 460] width 771 height 245
drag, startPoint x: 392, startPoint y: 471, endPoint x: 458, endPoint y: 468, distance: 66.6
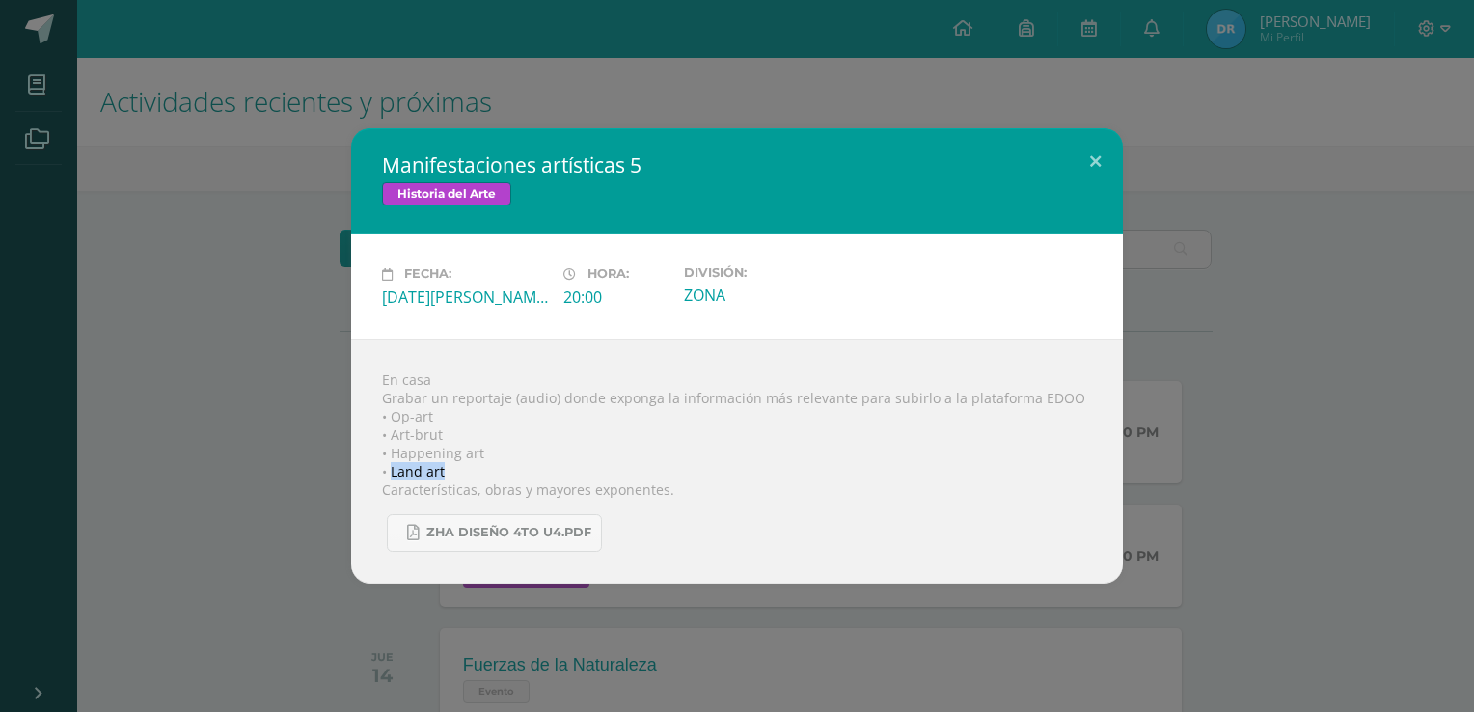
click at [458, 468] on div "En casa Grabar un reportaje (audio) donde exponga la información más relevante …" at bounding box center [736, 460] width 771 height 245
drag, startPoint x: 458, startPoint y: 468, endPoint x: 363, endPoint y: 478, distance: 96.1
click at [357, 480] on div "En casa Grabar un reportaje (audio) donde exponga la información más relevante …" at bounding box center [736, 460] width 771 height 245
drag, startPoint x: 390, startPoint y: 469, endPoint x: 472, endPoint y: 469, distance: 82.0
click at [472, 469] on div "En casa Grabar un reportaje (audio) donde exponga la información más relevante …" at bounding box center [736, 460] width 771 height 245
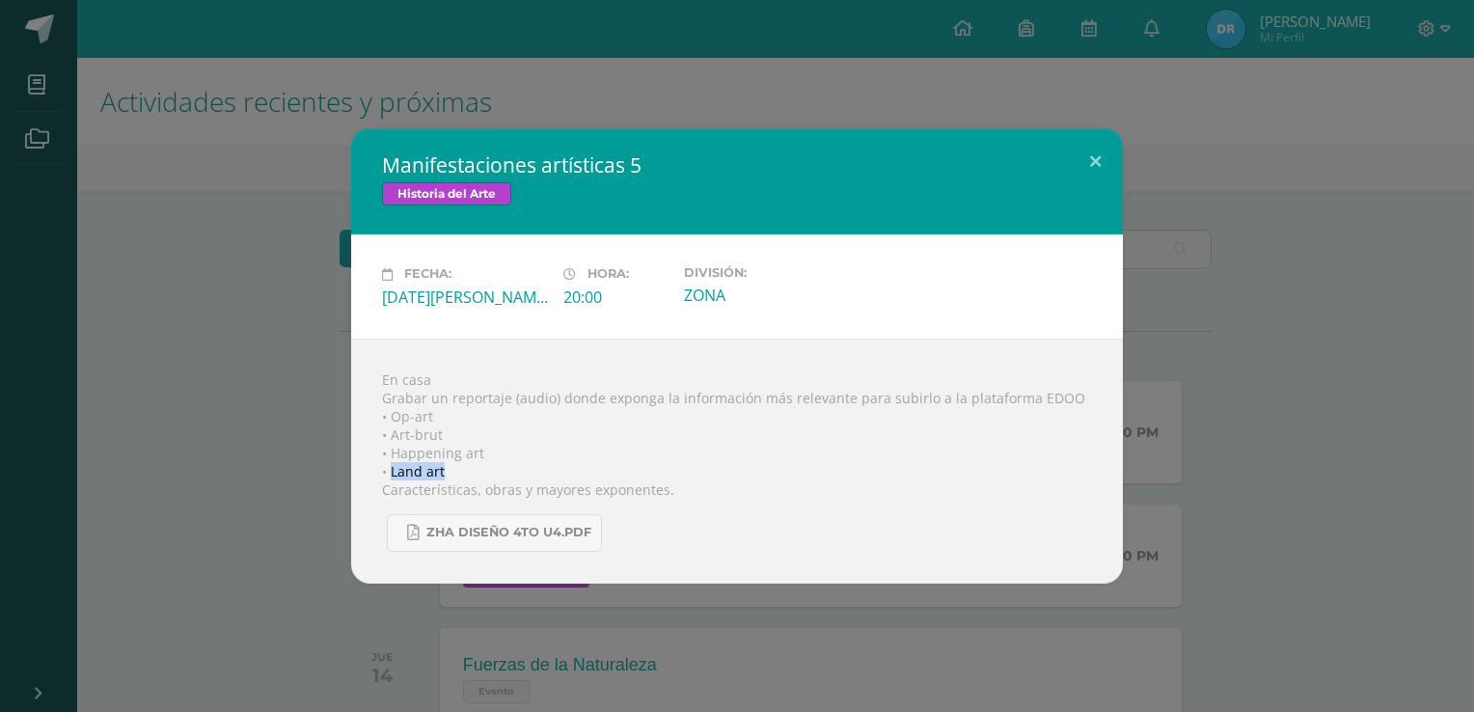
copy div "Land art"
